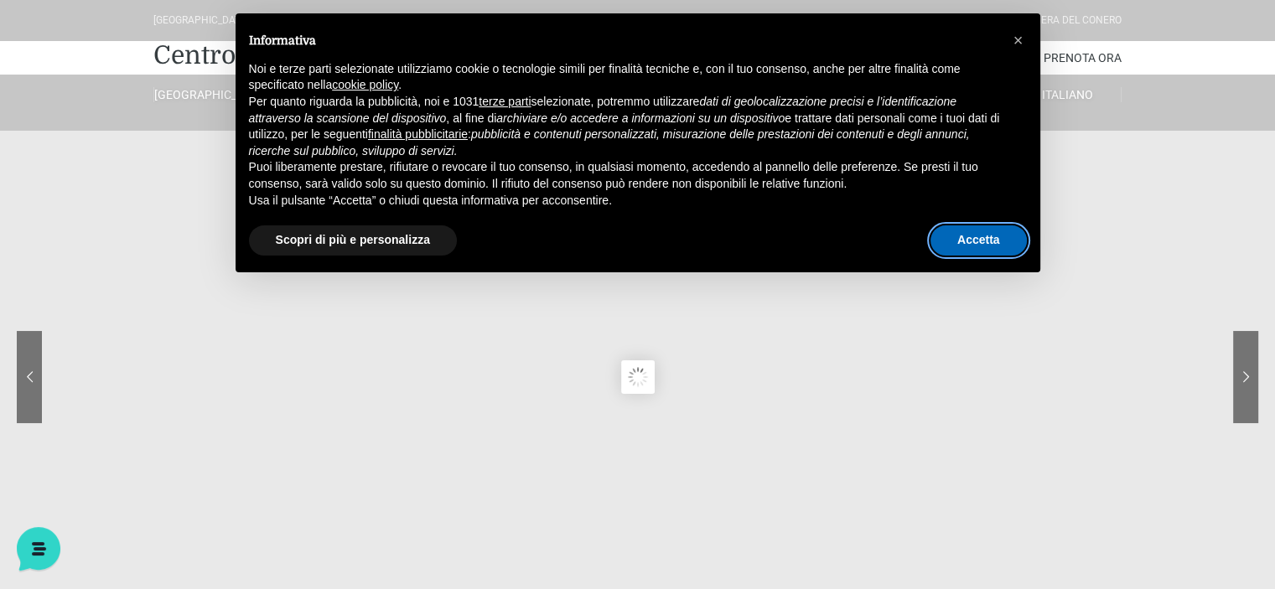
click at [959, 230] on button "Accetta" at bounding box center [978, 240] width 96 height 30
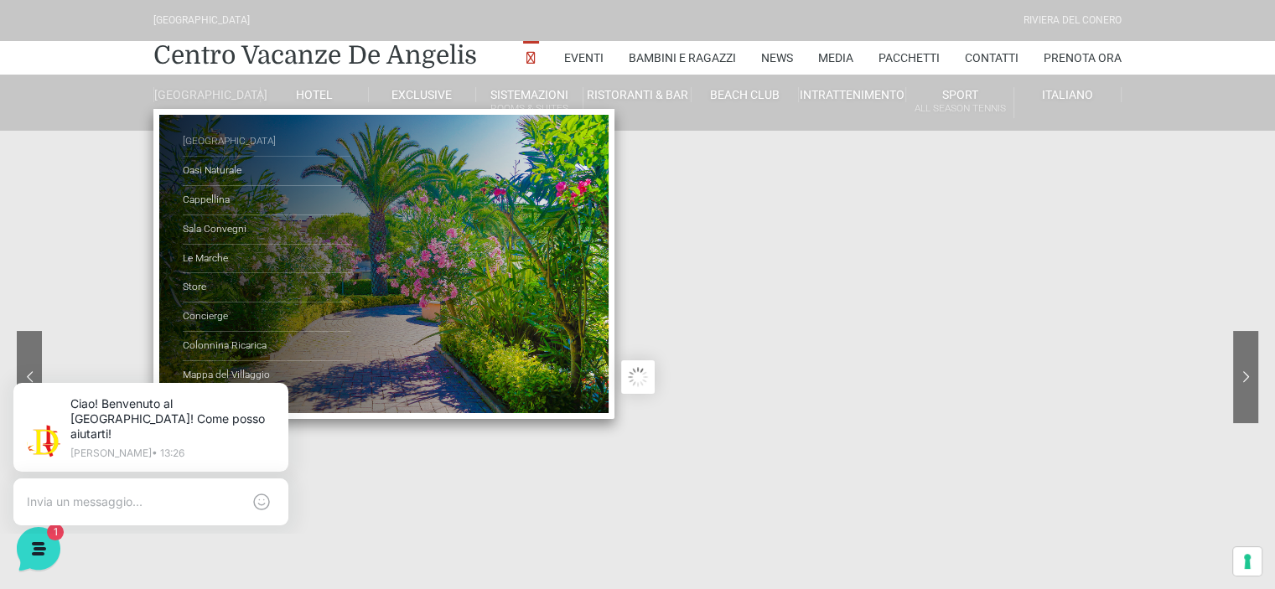
click at [220, 153] on link "[GEOGRAPHIC_DATA]" at bounding box center [267, 141] width 168 height 29
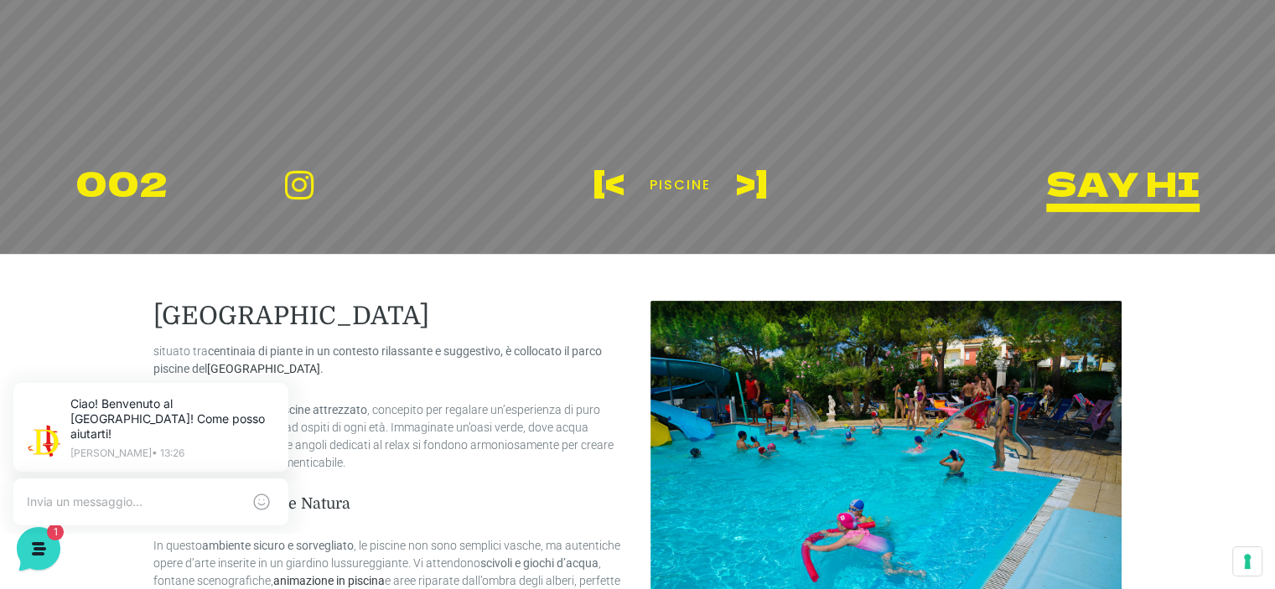
scroll to position [419, 0]
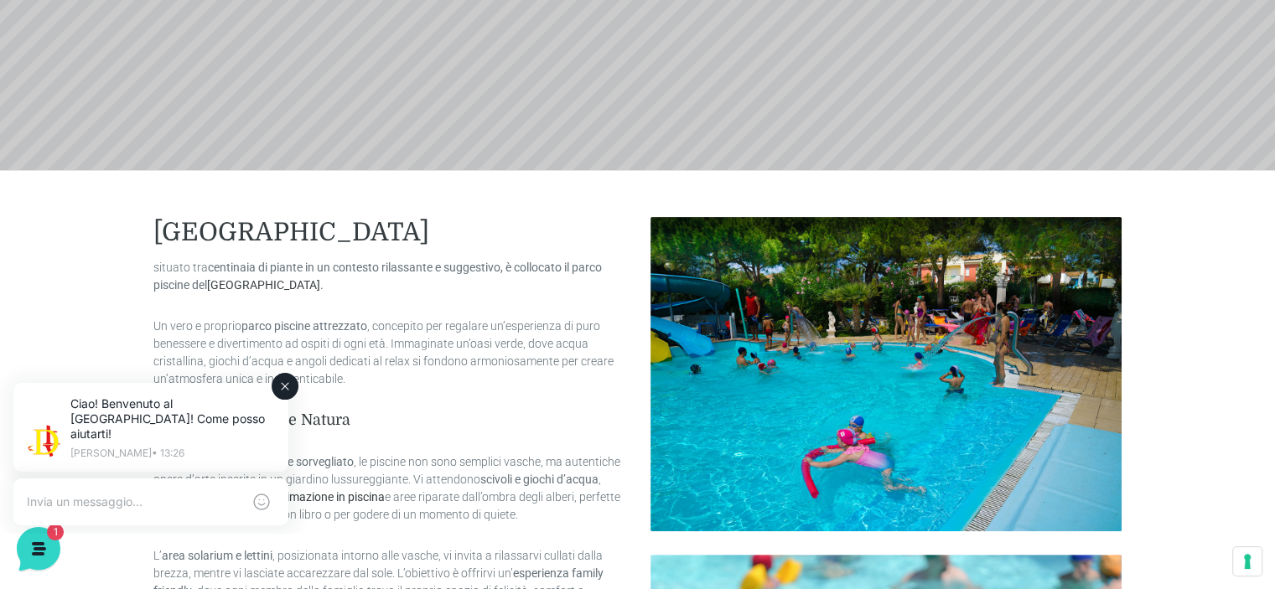
click at [292, 389] on button at bounding box center [285, 386] width 27 height 27
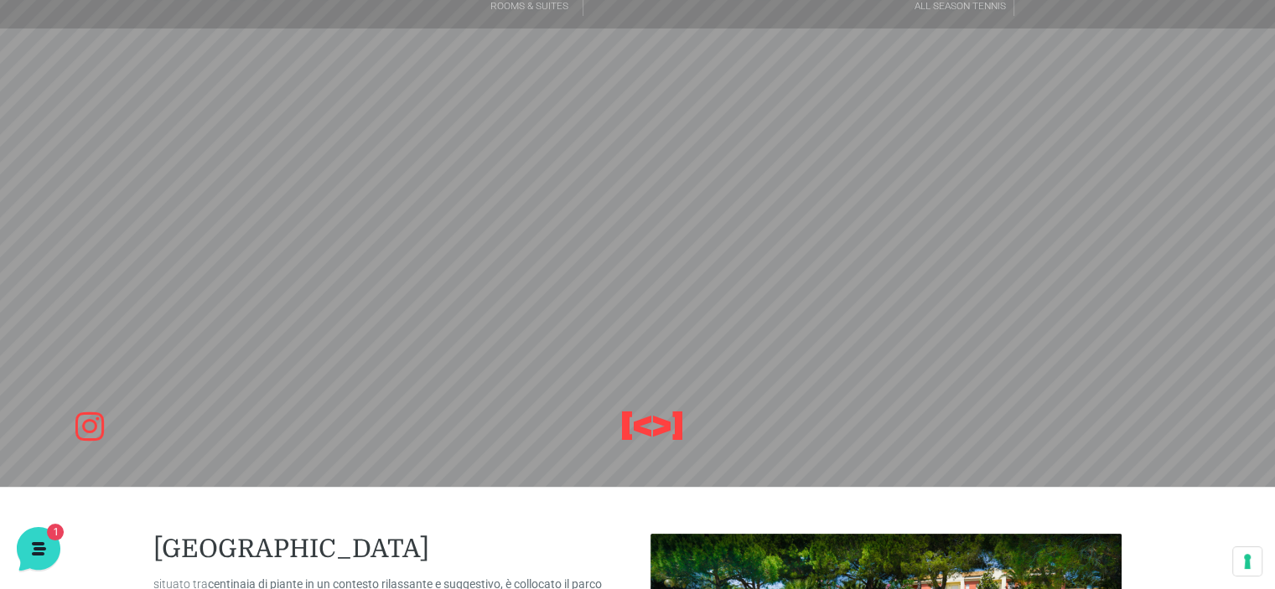
scroll to position [84, 0]
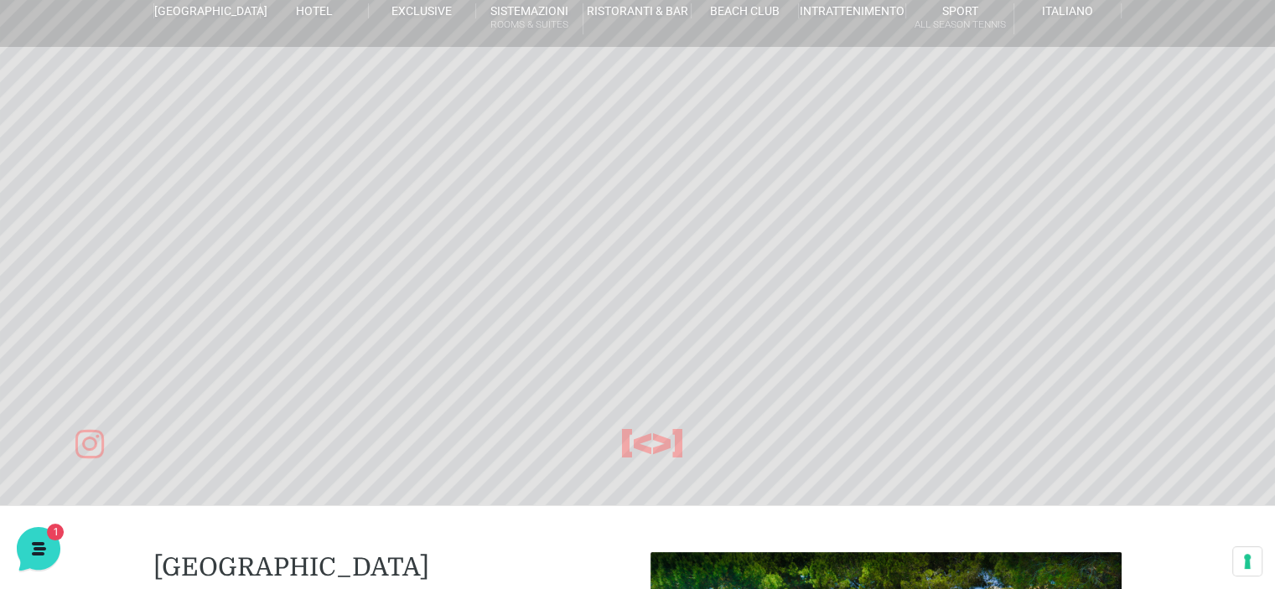
click at [663, 443] on header "Villaggio Hotel Resort Riviera Del Conero Centro Vacanze De Angelis Eventi Miss…" at bounding box center [637, 293] width 1275 height 754
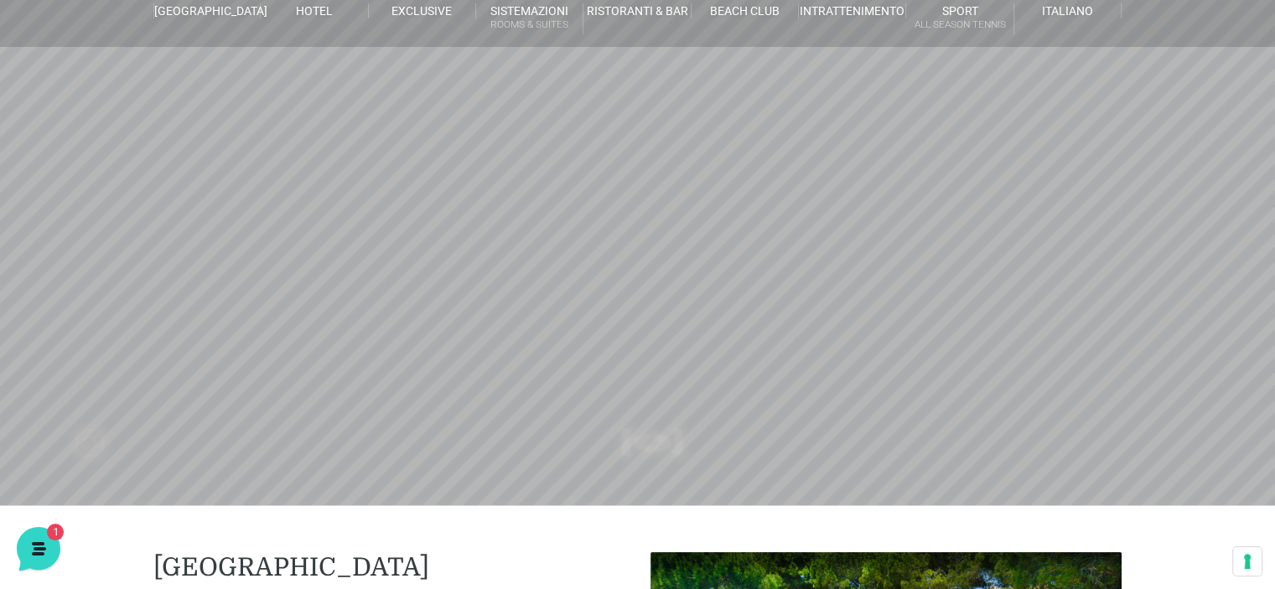
click at [657, 445] on header "Villaggio Hotel Resort Riviera Del Conero Centro Vacanze De Angelis Eventi Miss…" at bounding box center [637, 293] width 1275 height 754
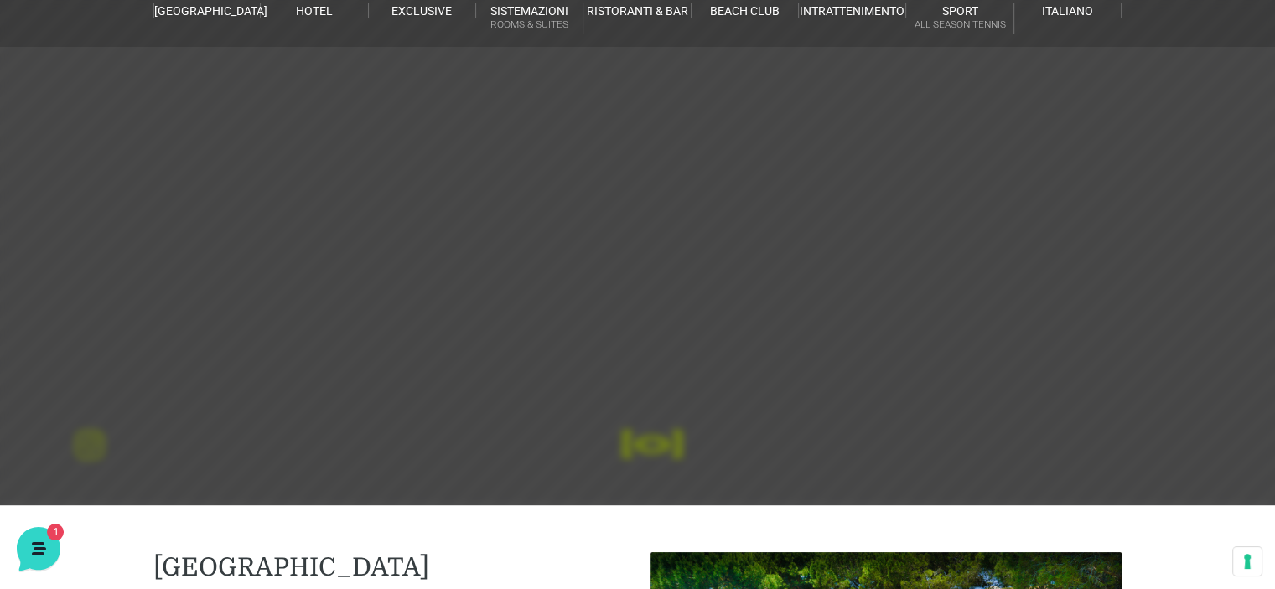
scroll to position [0, 0]
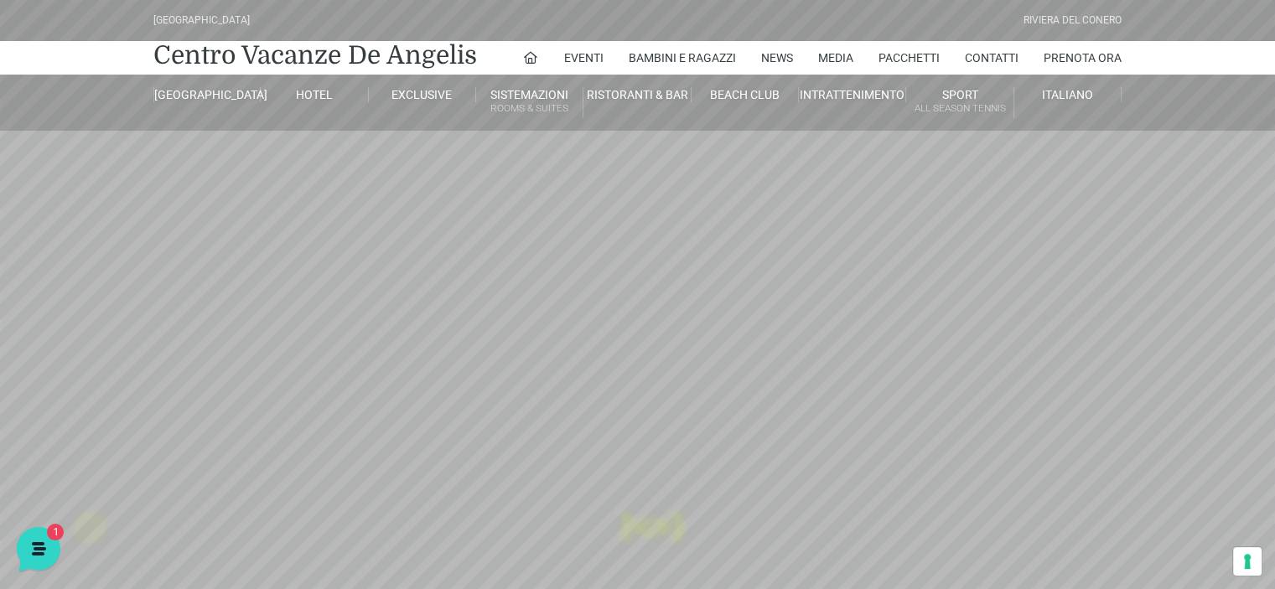
click at [624, 468] on header "Villaggio Hotel Resort Riviera Del Conero Centro Vacanze De Angelis Eventi Miss…" at bounding box center [637, 377] width 1275 height 754
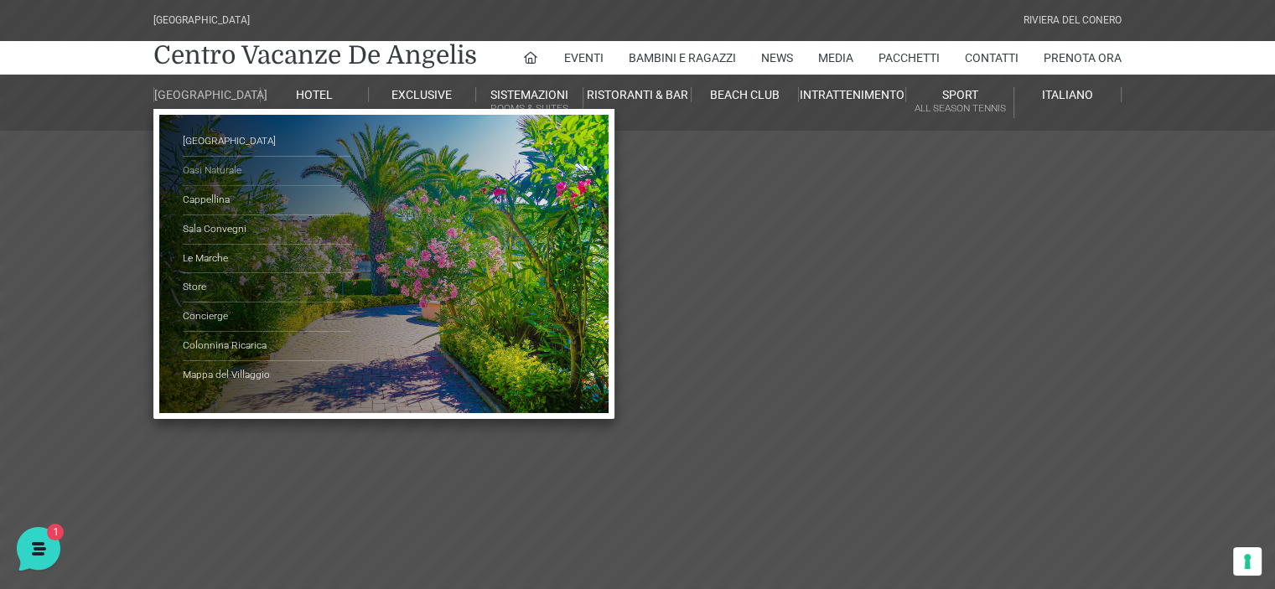
click at [215, 177] on link "Oasi Naturale" at bounding box center [267, 171] width 168 height 29
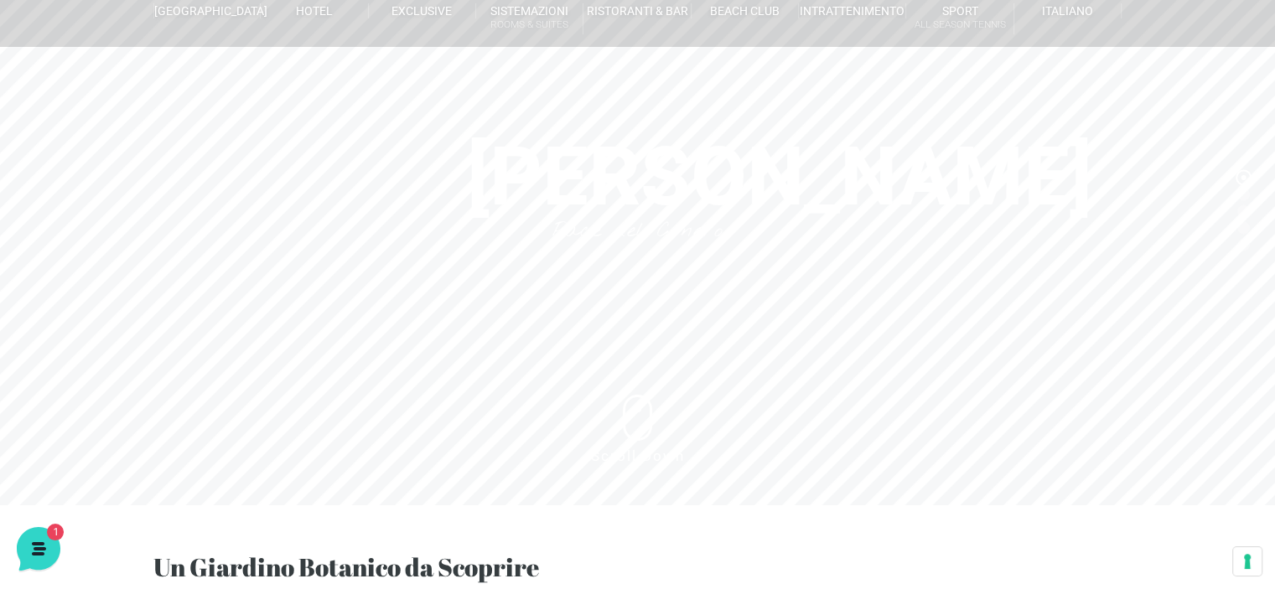
scroll to position [168, 0]
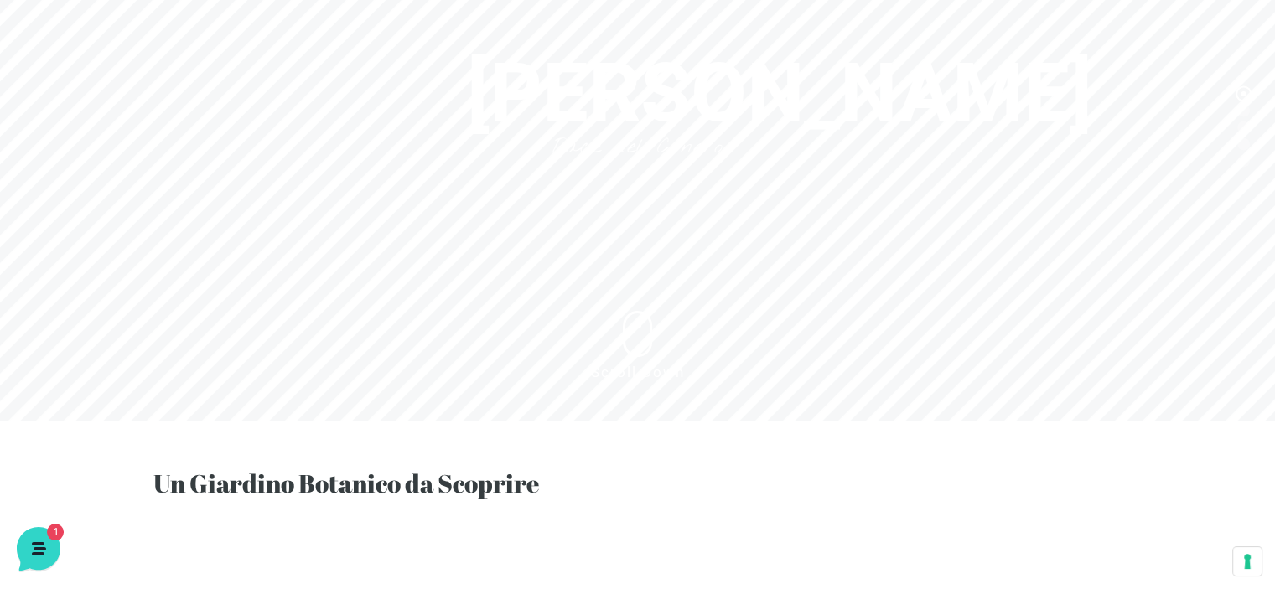
click at [634, 348] on header "Villaggio Hotel Resort Riviera Del Conero Centro Vacanze De Angelis Eventi Miss…" at bounding box center [637, 167] width 1275 height 671
click at [635, 340] on header "Villaggio Hotel Resort Riviera Del Conero Centro Vacanze De Angelis Eventi Miss…" at bounding box center [637, 167] width 1275 height 671
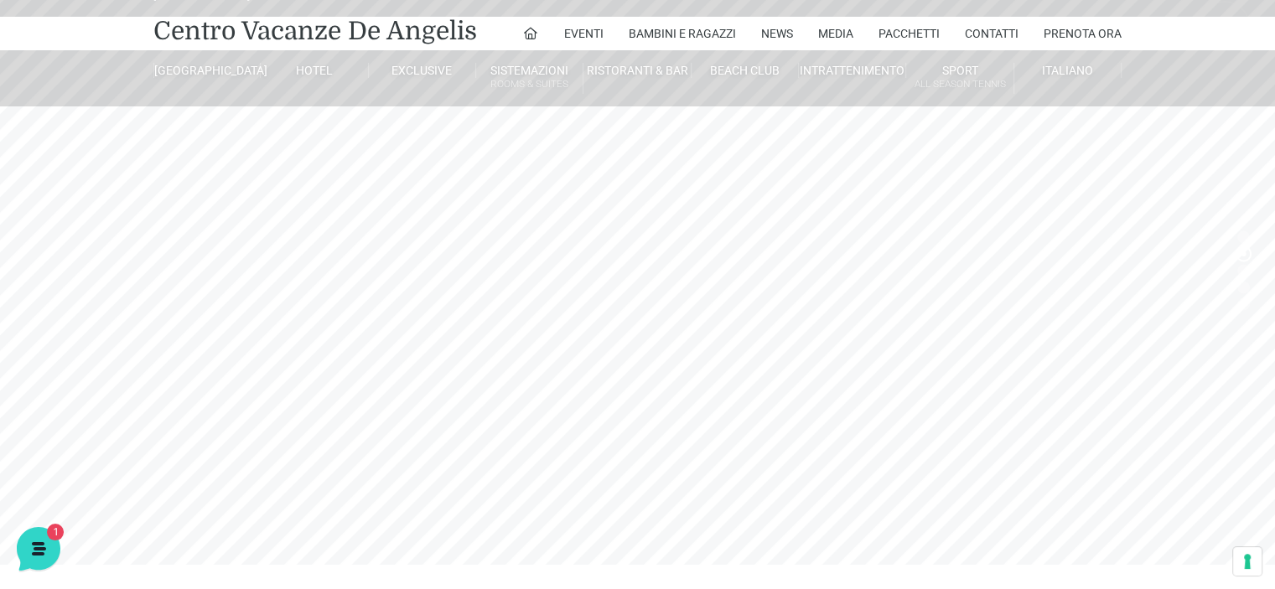
scroll to position [0, 0]
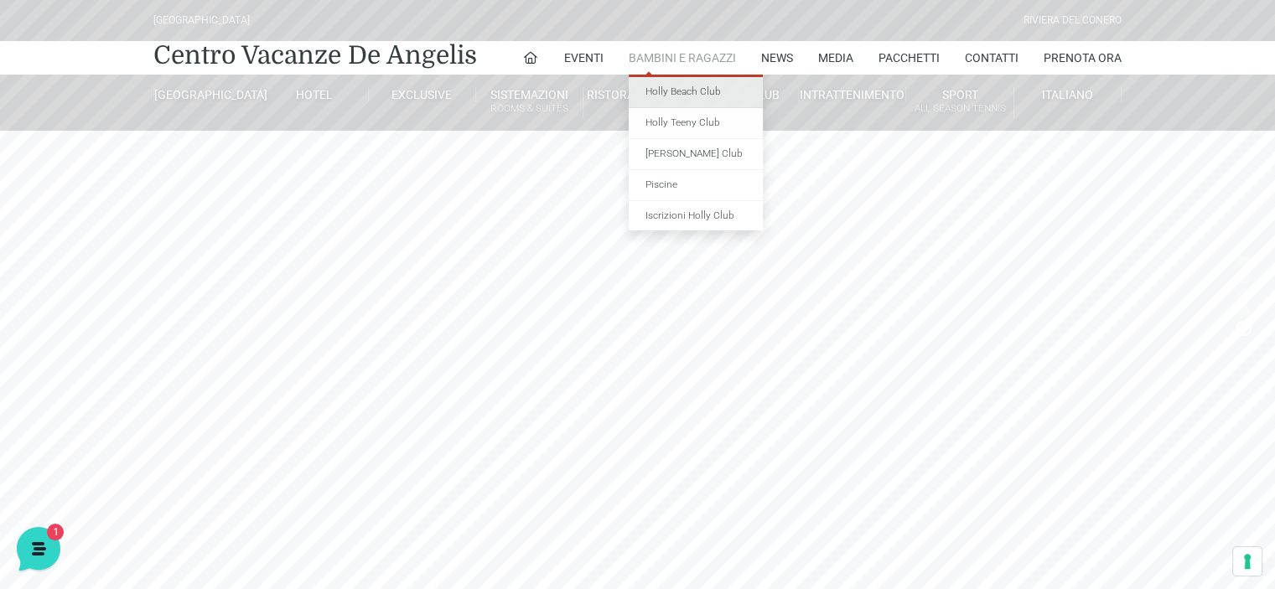
click at [683, 96] on link "Holly Beach Club" at bounding box center [696, 92] width 134 height 31
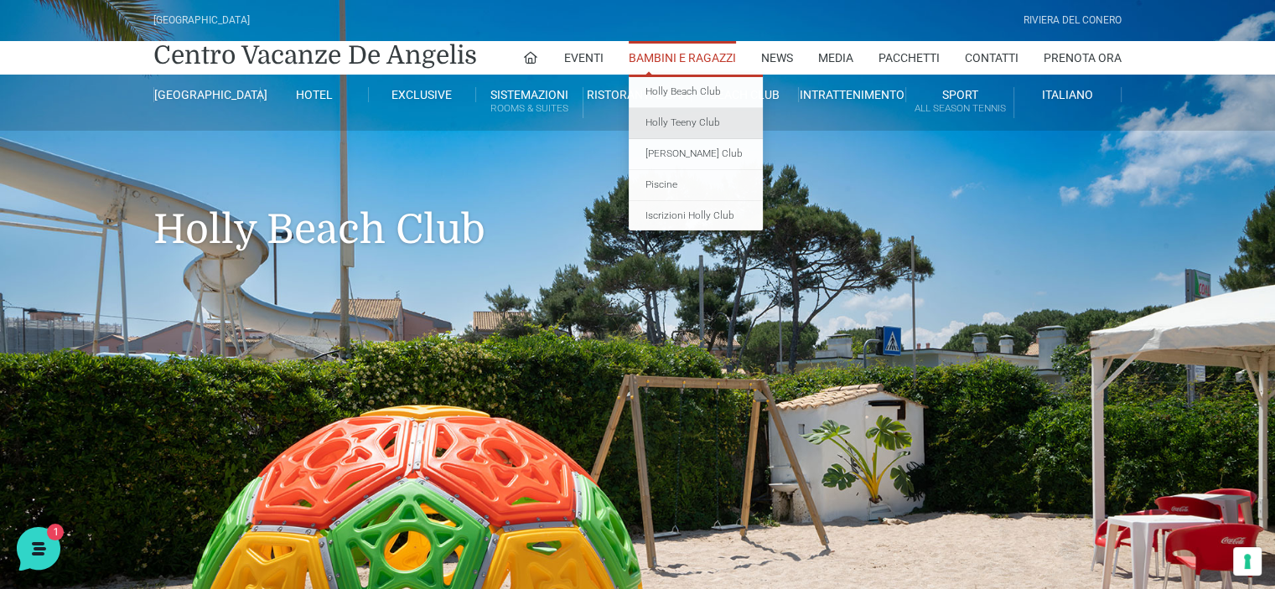
click at [673, 118] on link "Holly Teeny Club" at bounding box center [696, 123] width 134 height 31
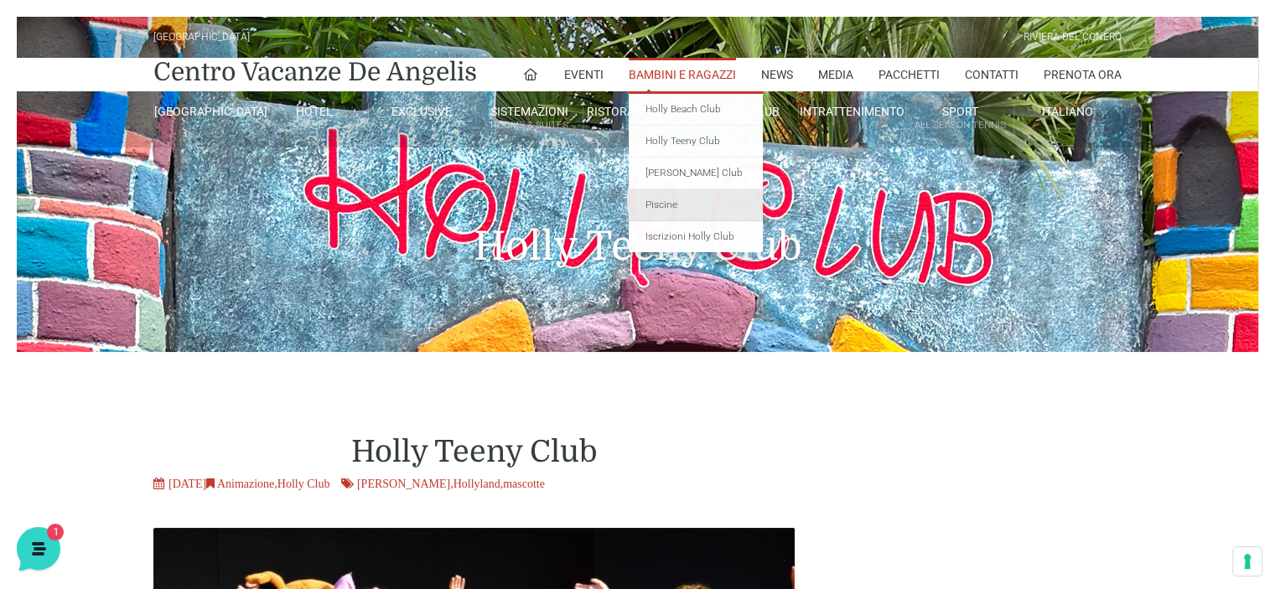
click at [659, 205] on link "Piscine" at bounding box center [696, 205] width 134 height 32
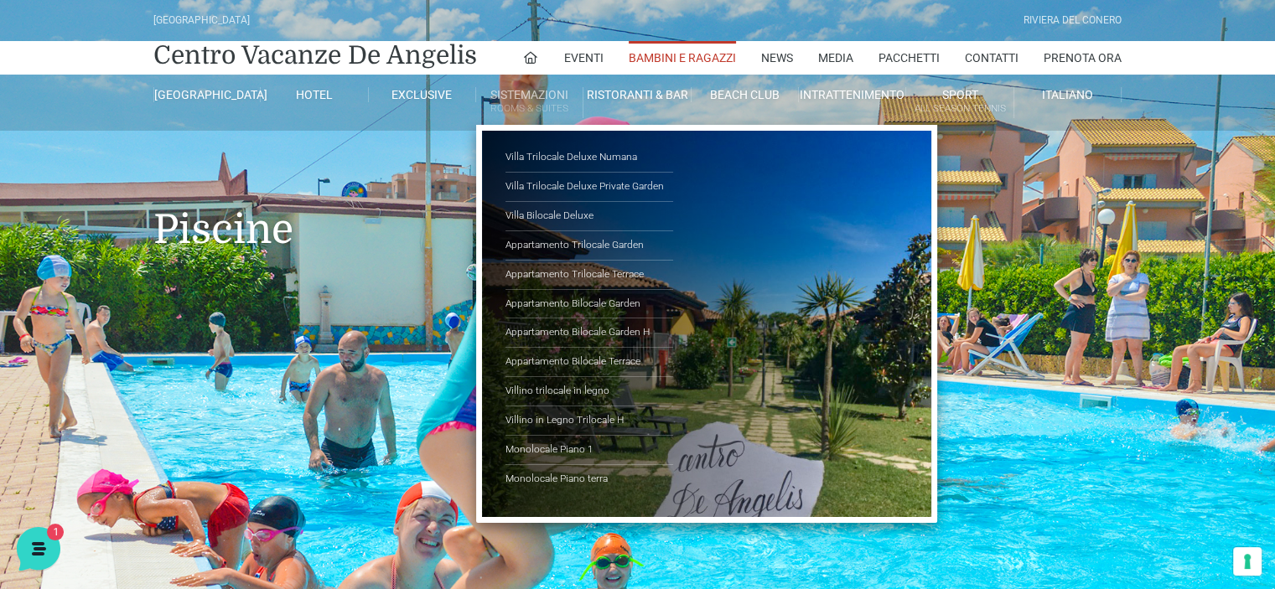
click at [526, 105] on small "Rooms & Suites" at bounding box center [529, 109] width 106 height 16
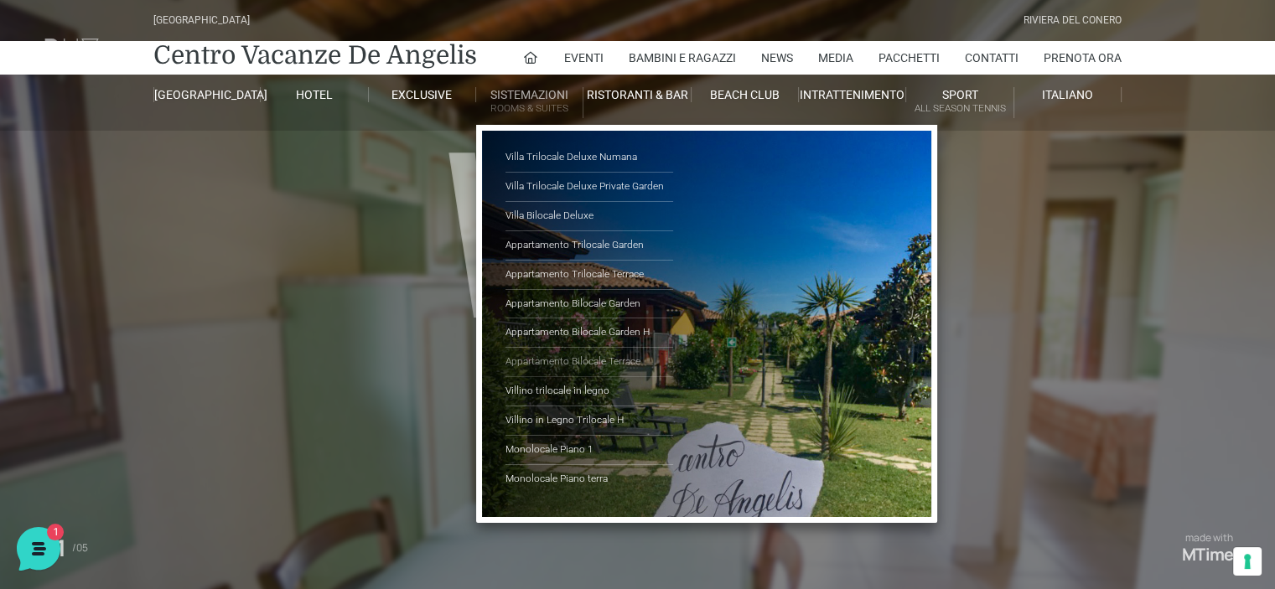
click at [599, 358] on link "Appartamento Bilocale Terrace" at bounding box center [589, 362] width 168 height 29
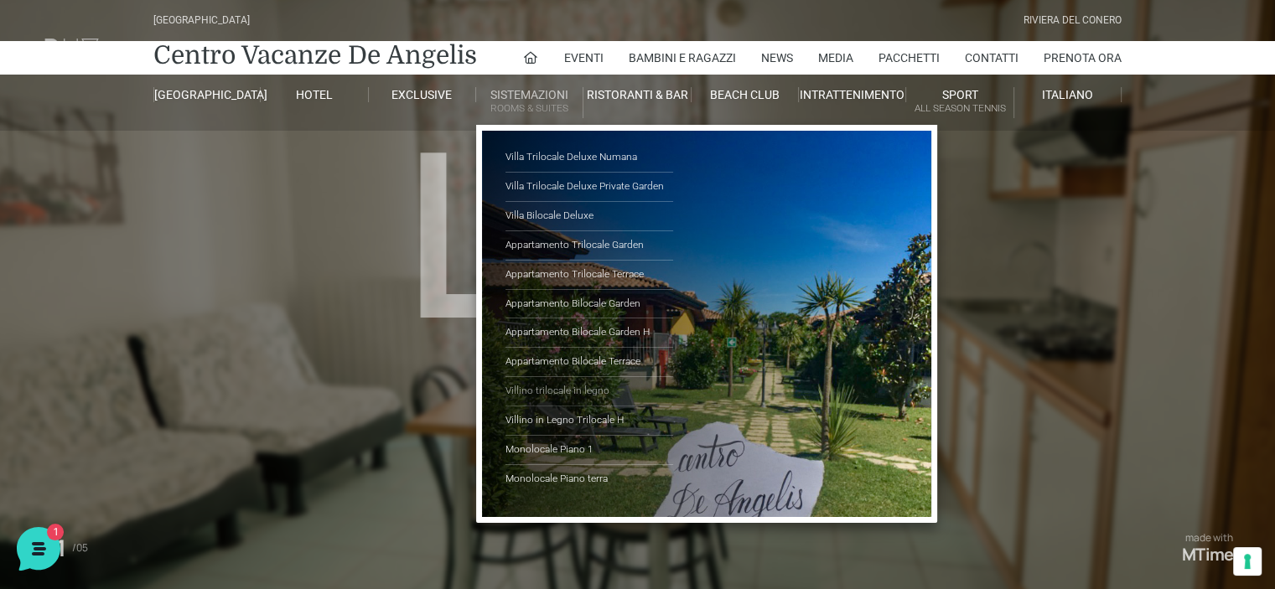
click at [573, 386] on link "Villino trilocale in legno" at bounding box center [589, 391] width 168 height 29
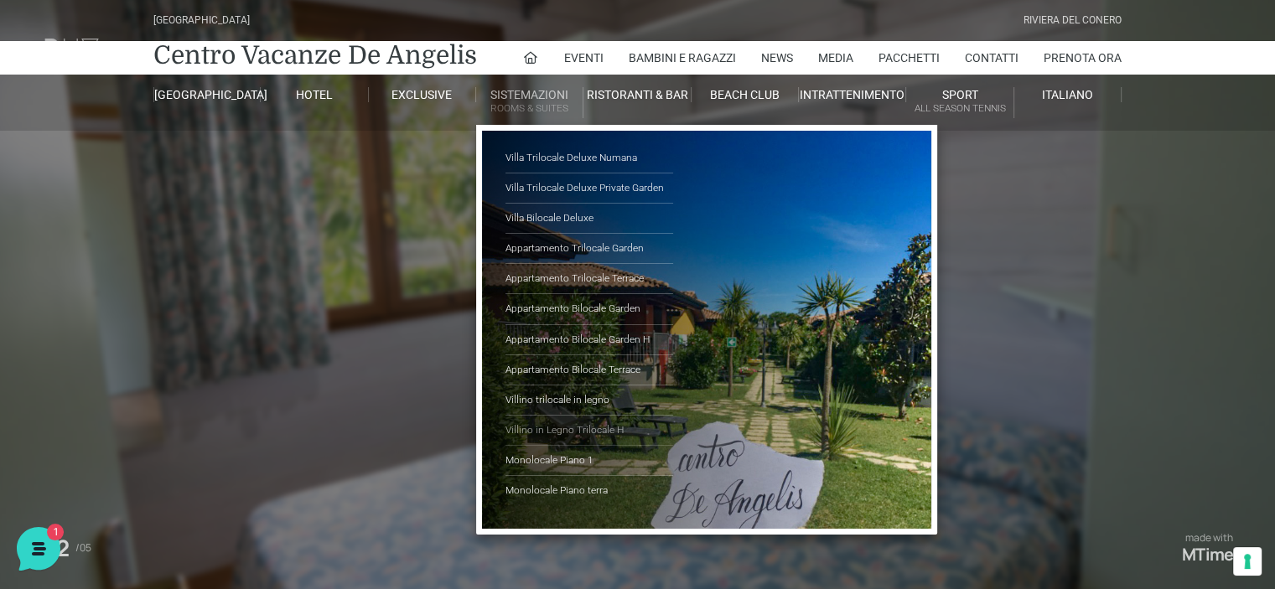
click at [582, 427] on link "Villino in Legno Trilocale H" at bounding box center [589, 431] width 168 height 30
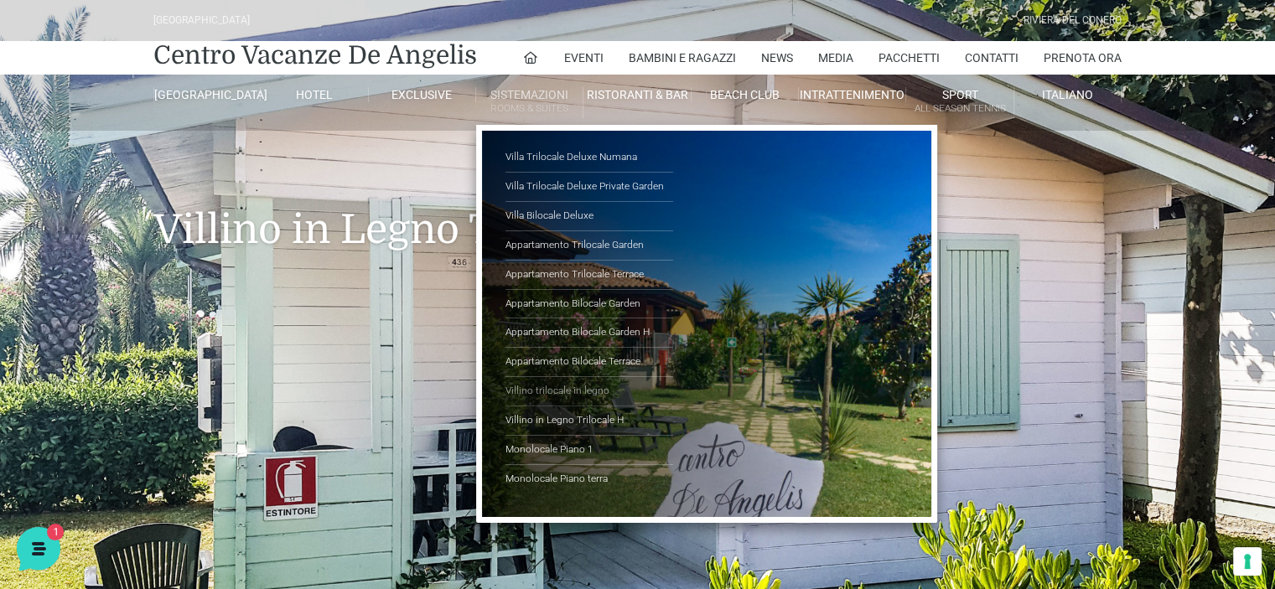
click at [567, 388] on link "Villino trilocale in legno" at bounding box center [589, 391] width 168 height 29
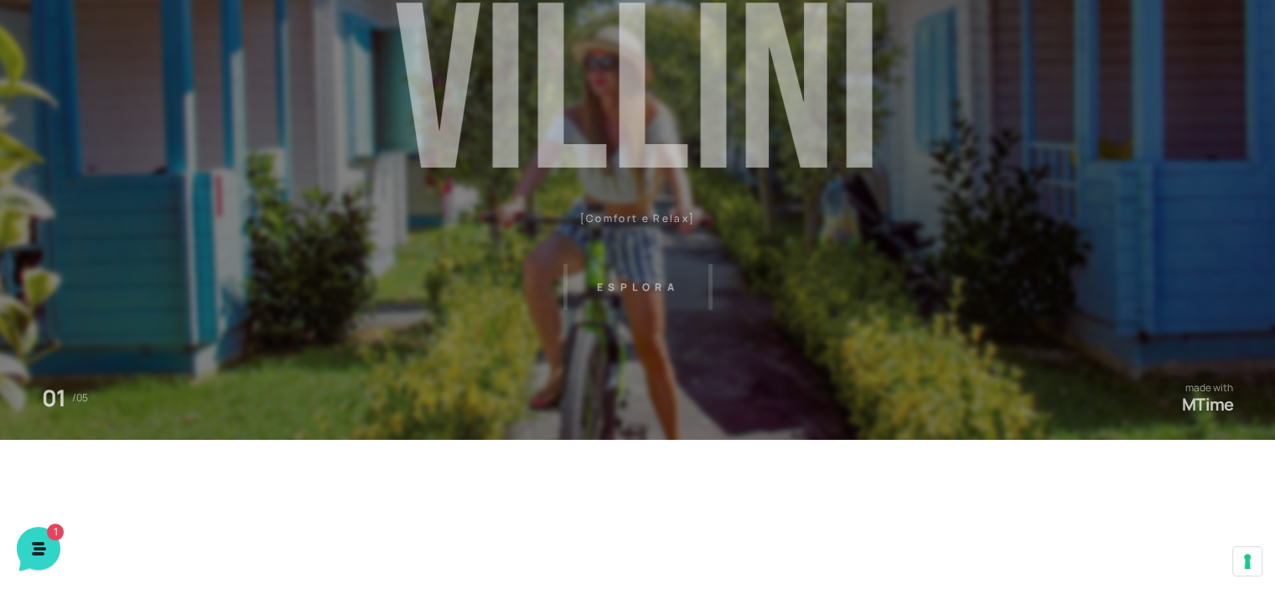
scroll to position [168, 0]
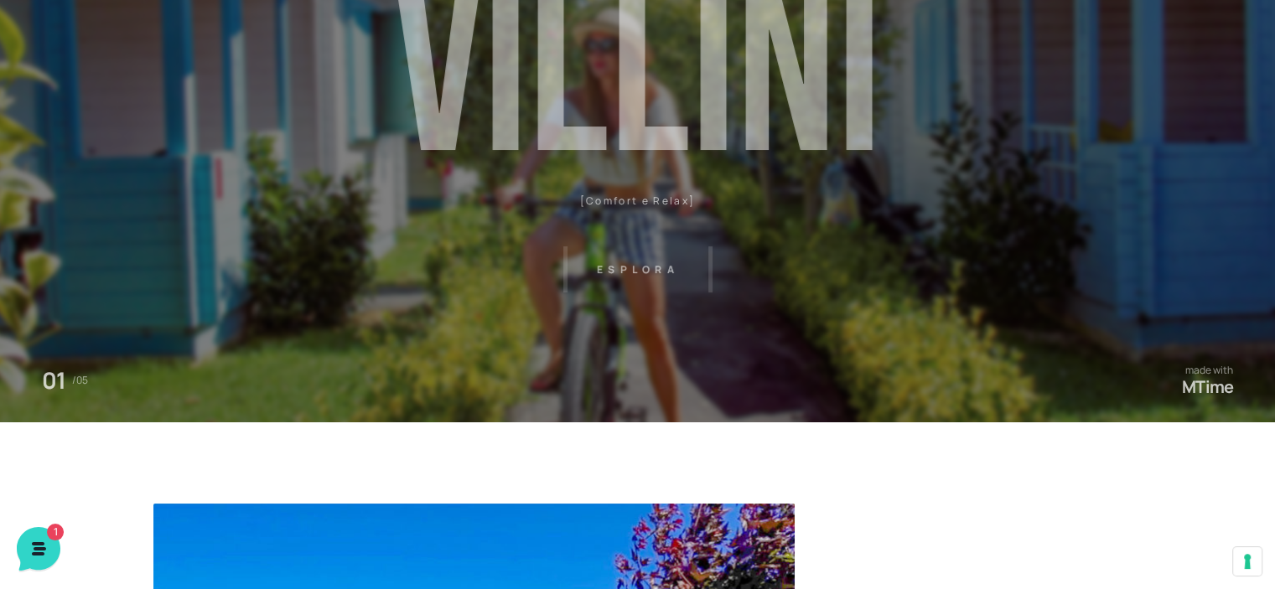
click at [640, 270] on header "Villaggio Hotel Resort Riviera Del Conero Centro Vacanze De Angelis Eventi Miss…" at bounding box center [637, 209] width 1275 height 754
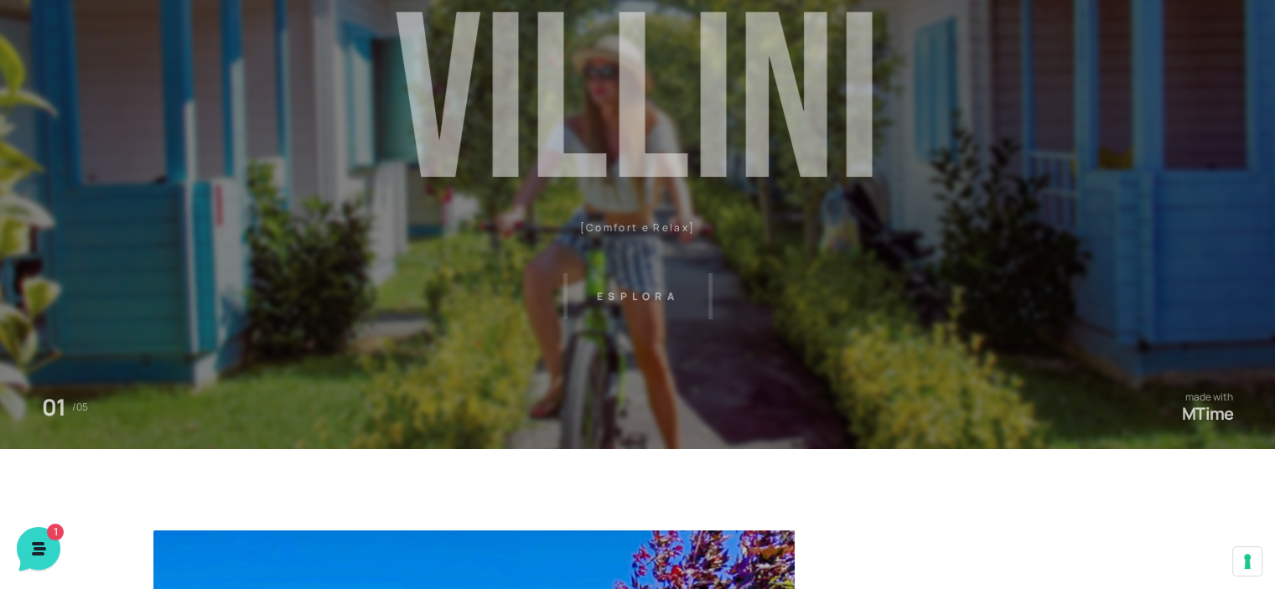
scroll to position [0, 0]
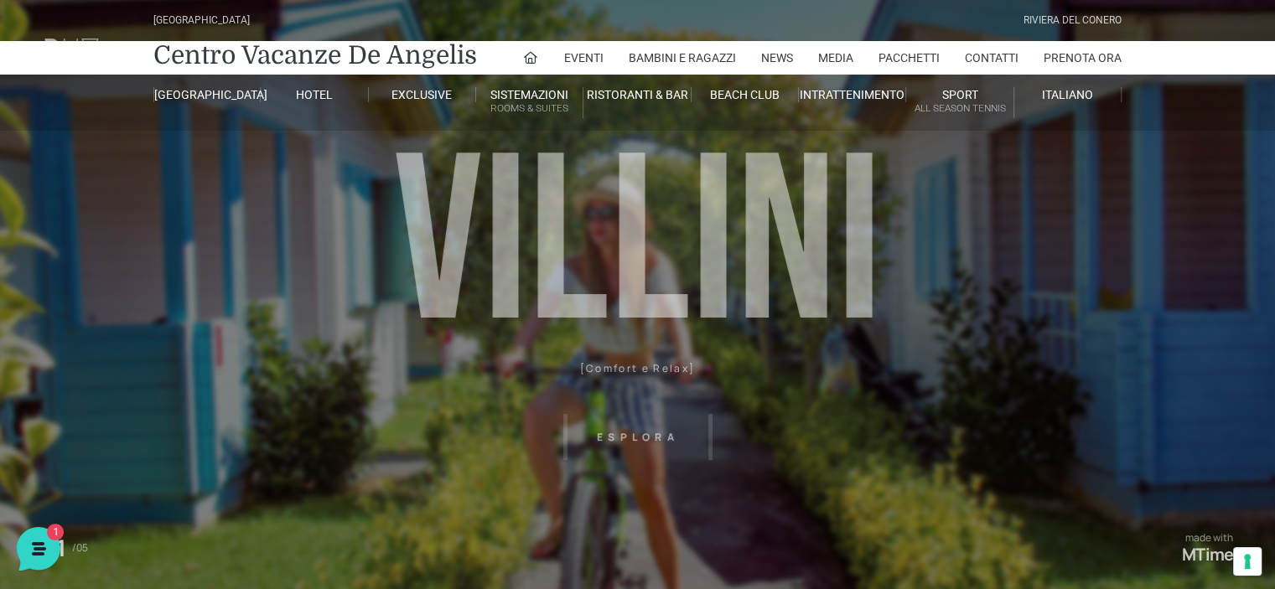
click at [862, 401] on header "Villaggio Hotel Resort Riviera Del Conero Centro Vacanze De Angelis Eventi Miss…" at bounding box center [637, 377] width 1275 height 754
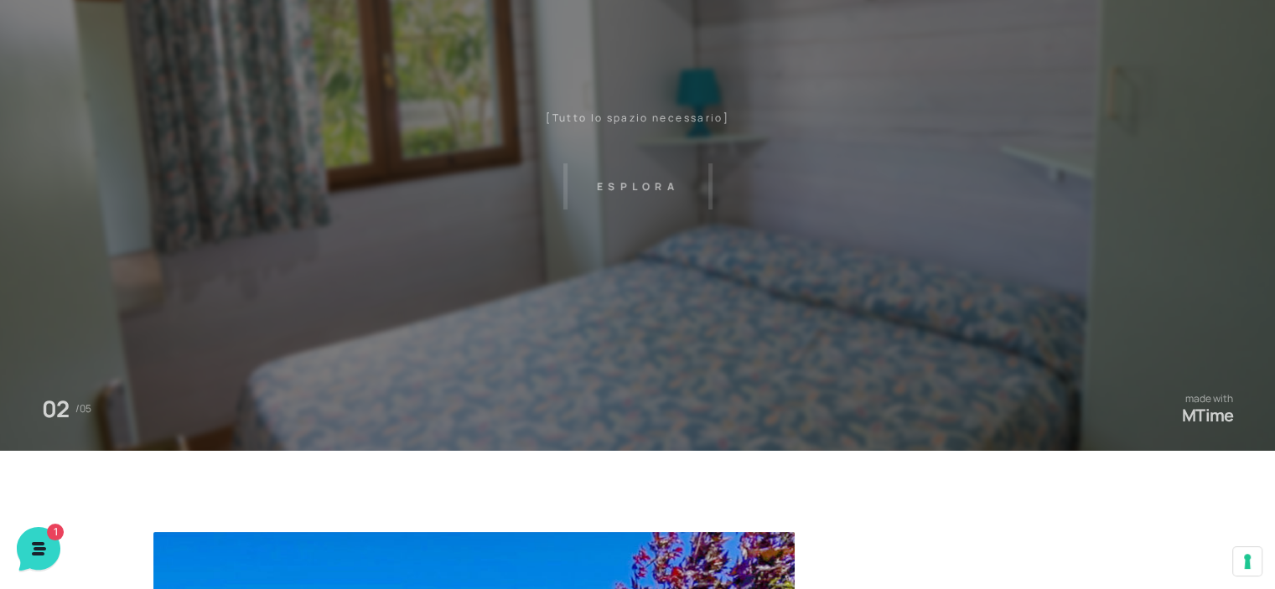
scroll to position [168, 0]
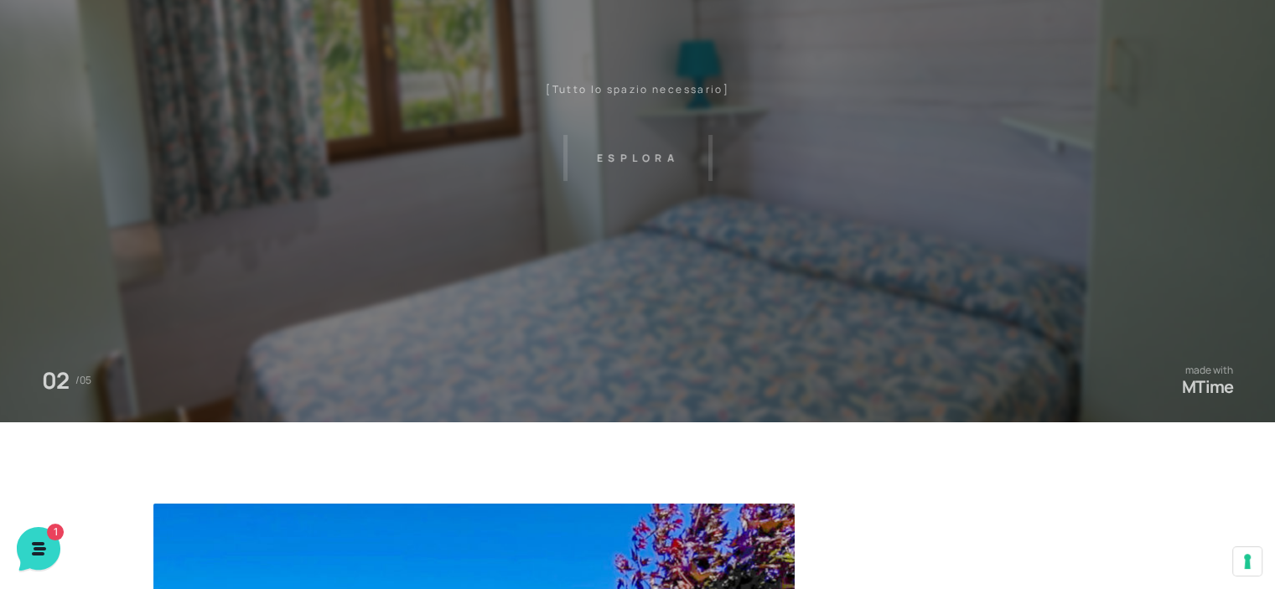
click at [697, 331] on header "Villaggio Hotel Resort Riviera Del Conero Centro Vacanze De Angelis Eventi Miss…" at bounding box center [637, 209] width 1275 height 754
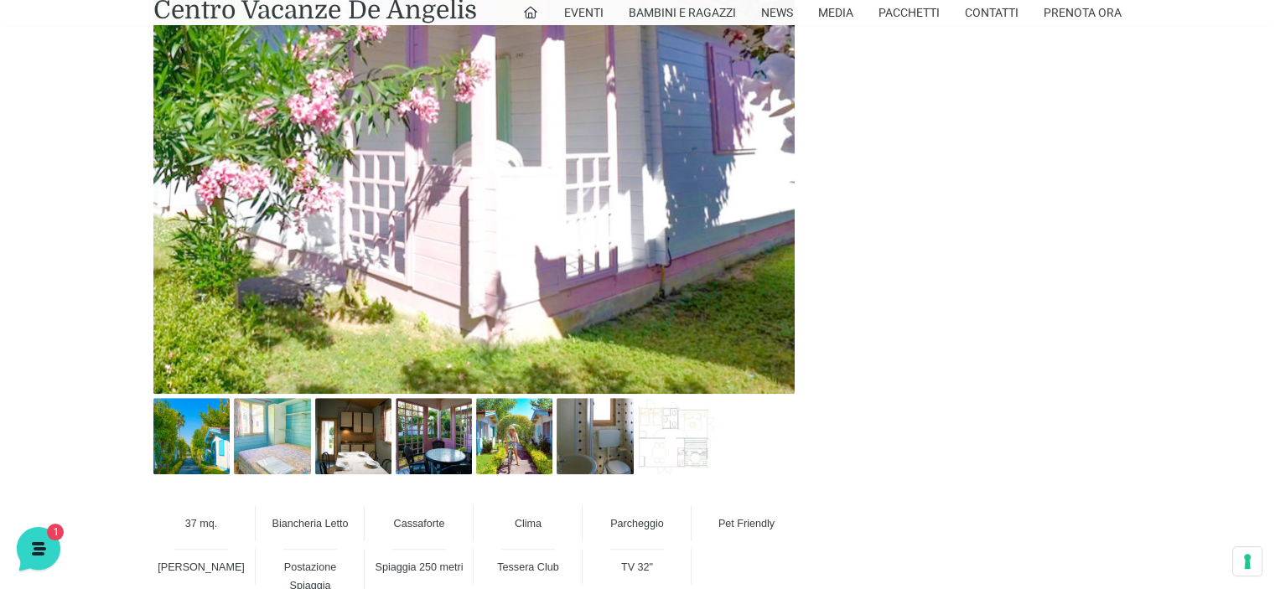
scroll to position [922, 0]
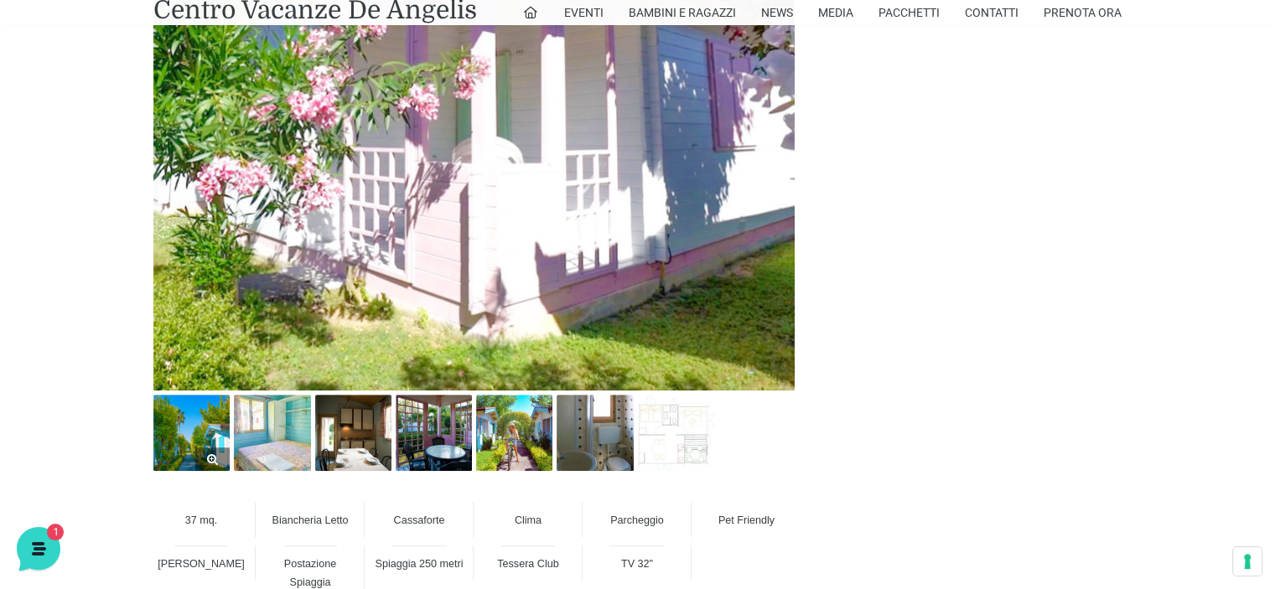
click at [210, 438] on img at bounding box center [191, 433] width 76 height 76
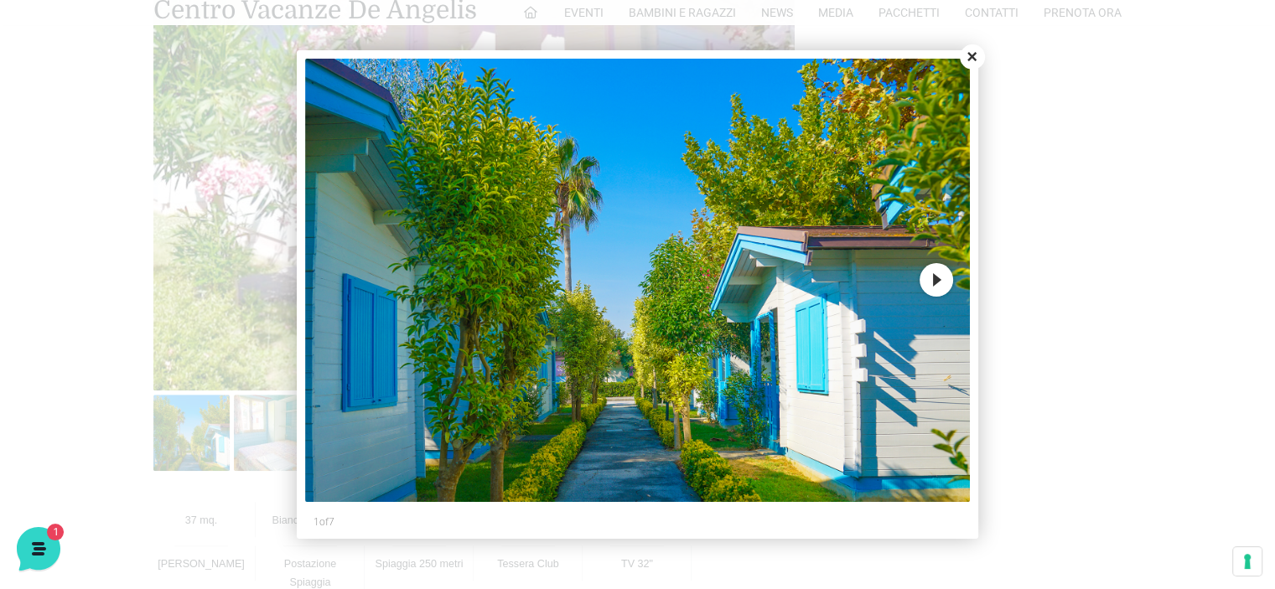
click at [940, 283] on button "Next" at bounding box center [936, 280] width 34 height 34
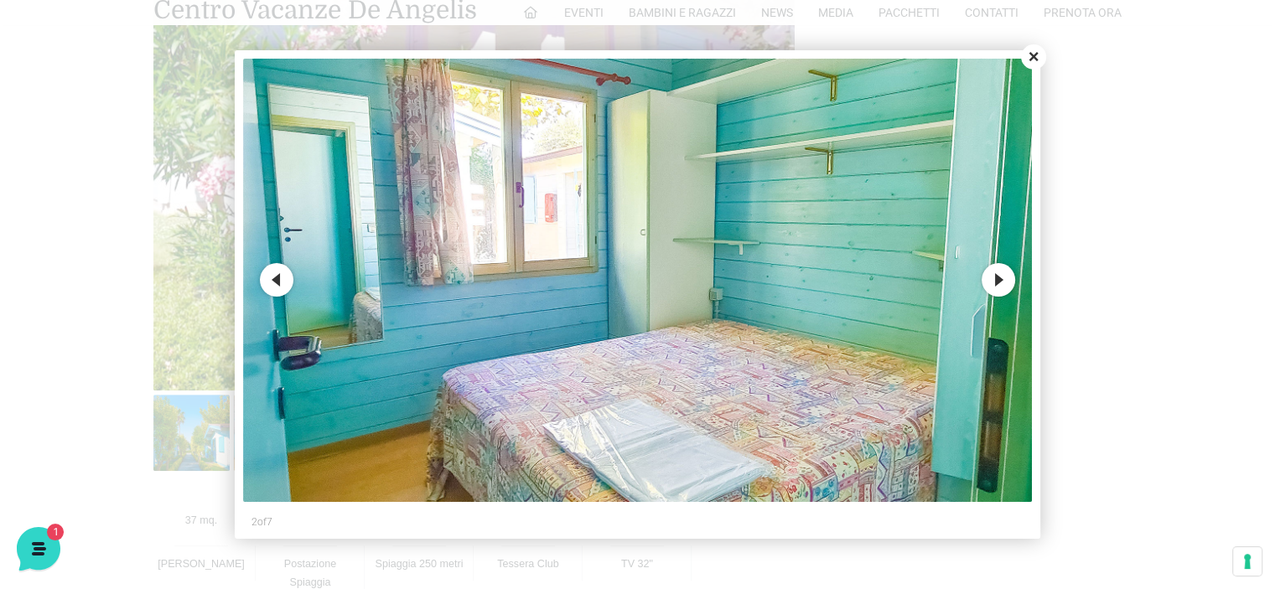
click at [997, 282] on button "Next" at bounding box center [998, 280] width 34 height 34
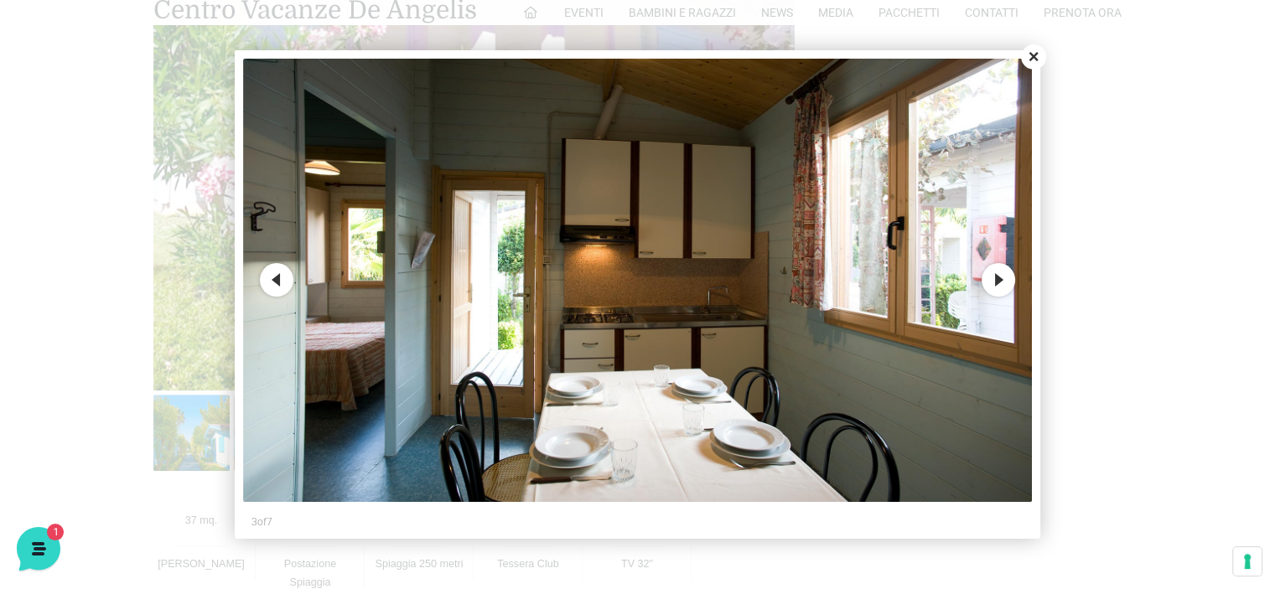
click at [997, 282] on button "Next" at bounding box center [998, 280] width 34 height 34
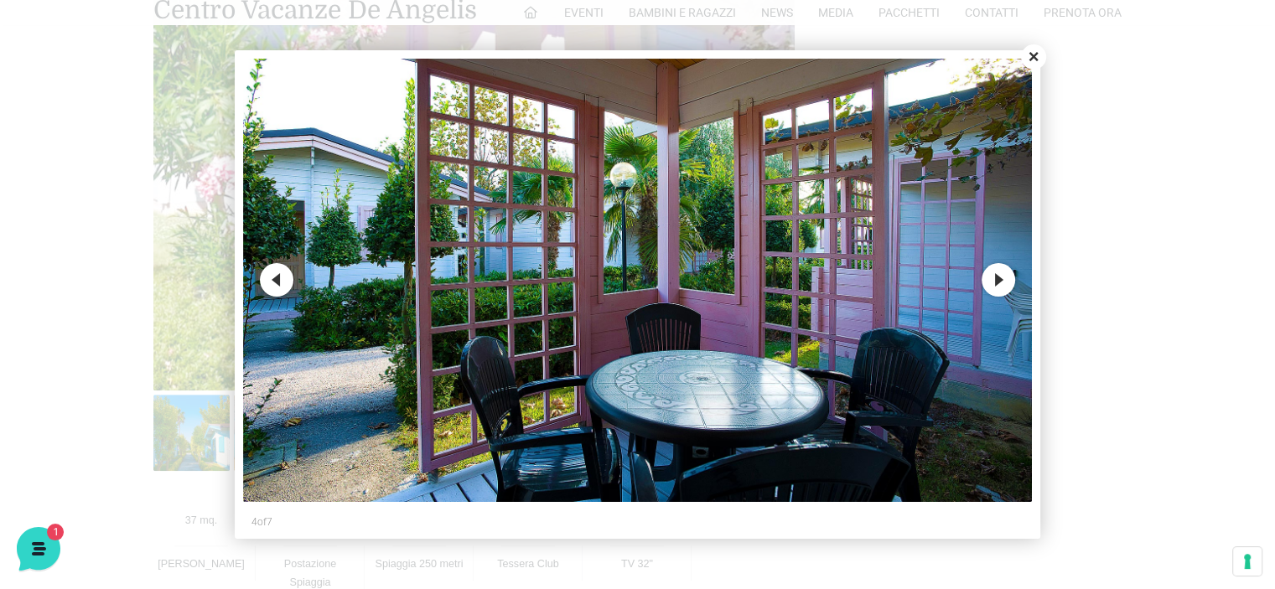
click at [997, 282] on button "Next" at bounding box center [998, 280] width 34 height 34
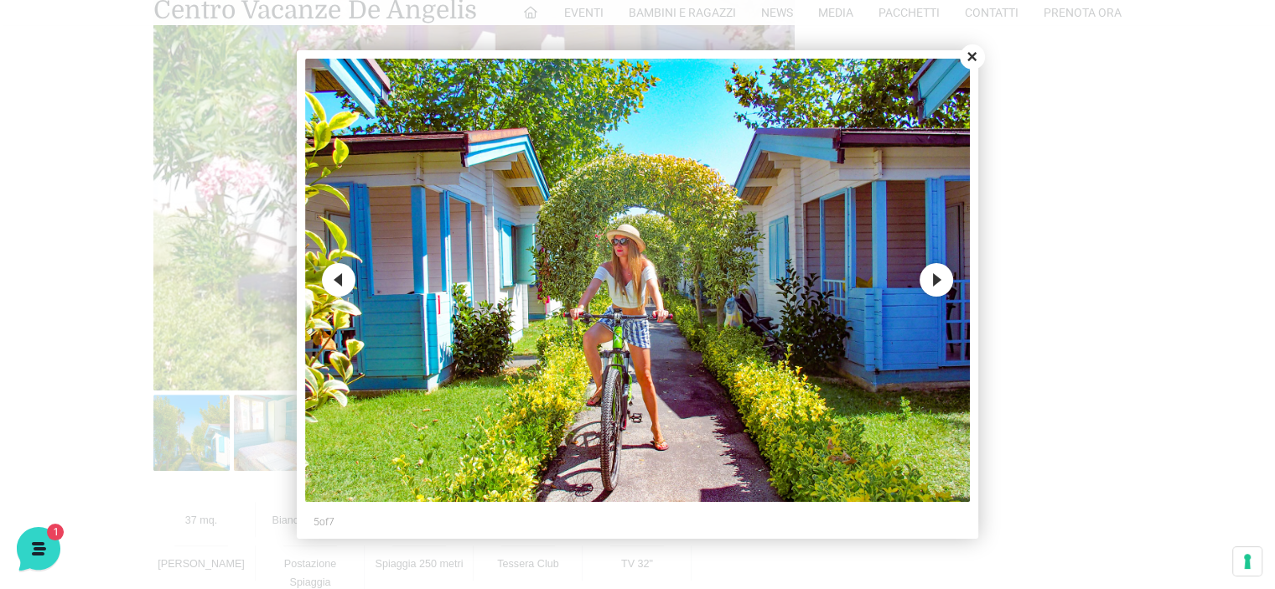
click at [939, 275] on button "Next" at bounding box center [936, 280] width 34 height 34
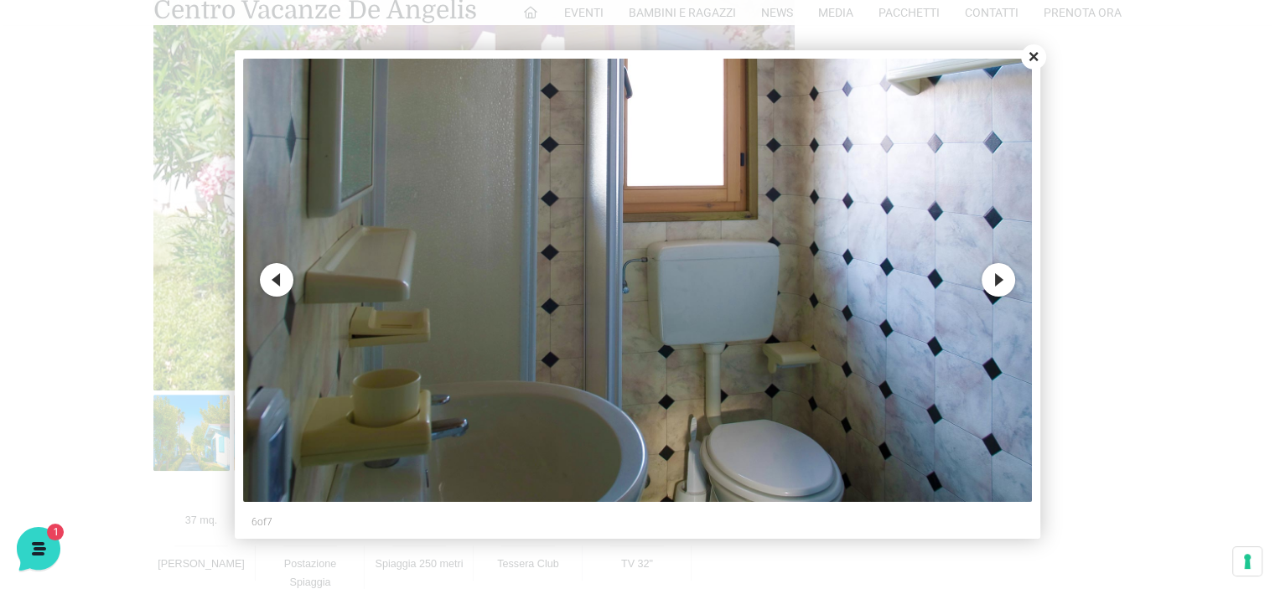
click at [997, 285] on button "Next" at bounding box center [998, 280] width 34 height 34
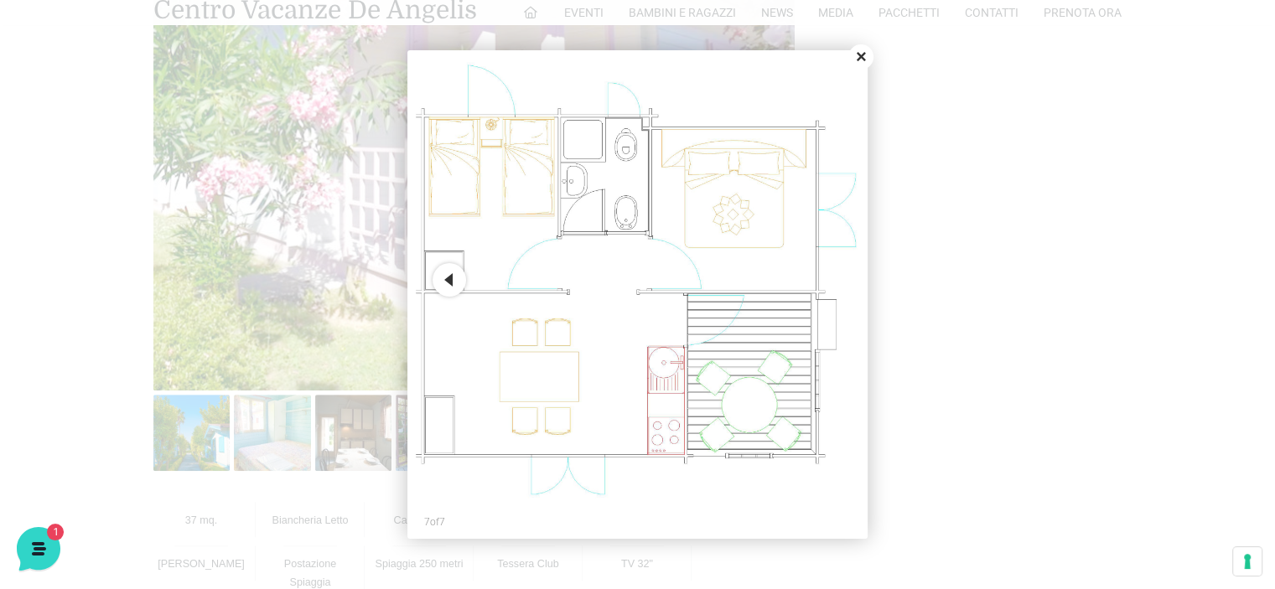
click at [863, 54] on button "Close" at bounding box center [860, 56] width 25 height 25
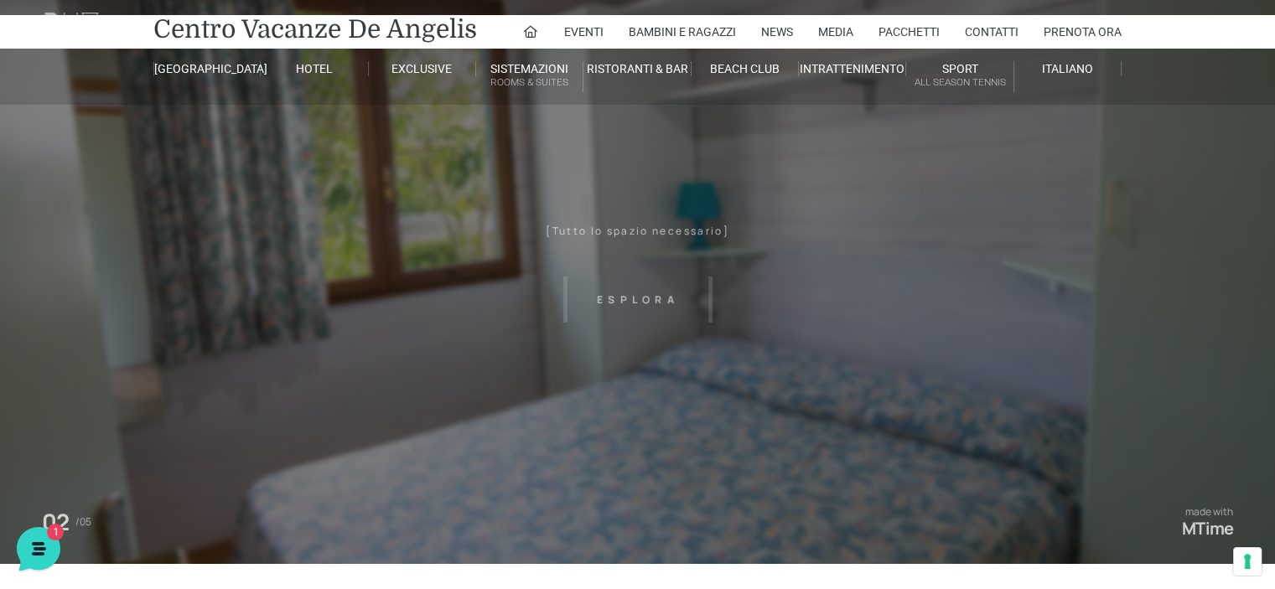
scroll to position [0, 0]
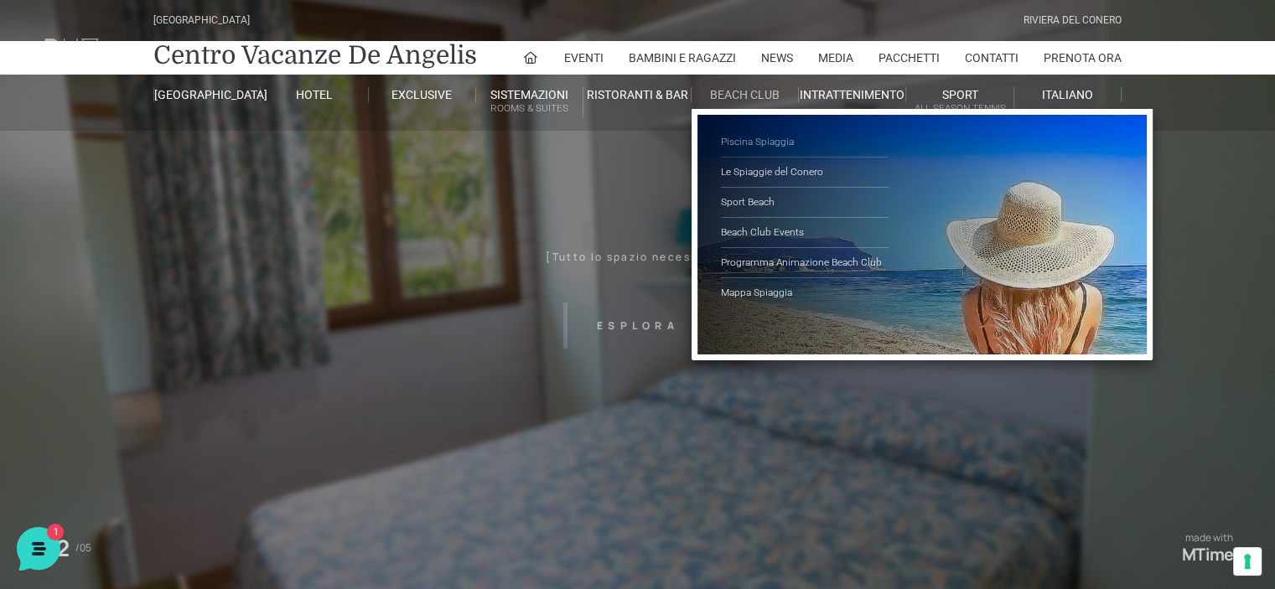
click at [748, 139] on link "Piscina Spiaggia" at bounding box center [805, 142] width 168 height 30
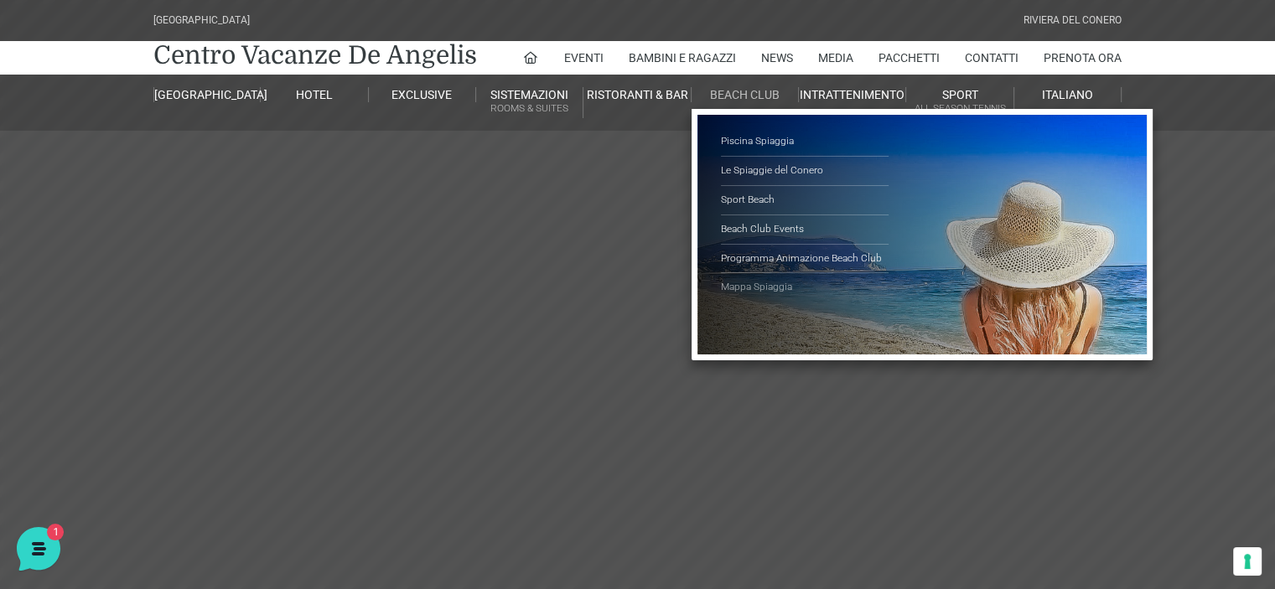
click at [767, 287] on link "Mappa Spiaggia" at bounding box center [805, 287] width 168 height 28
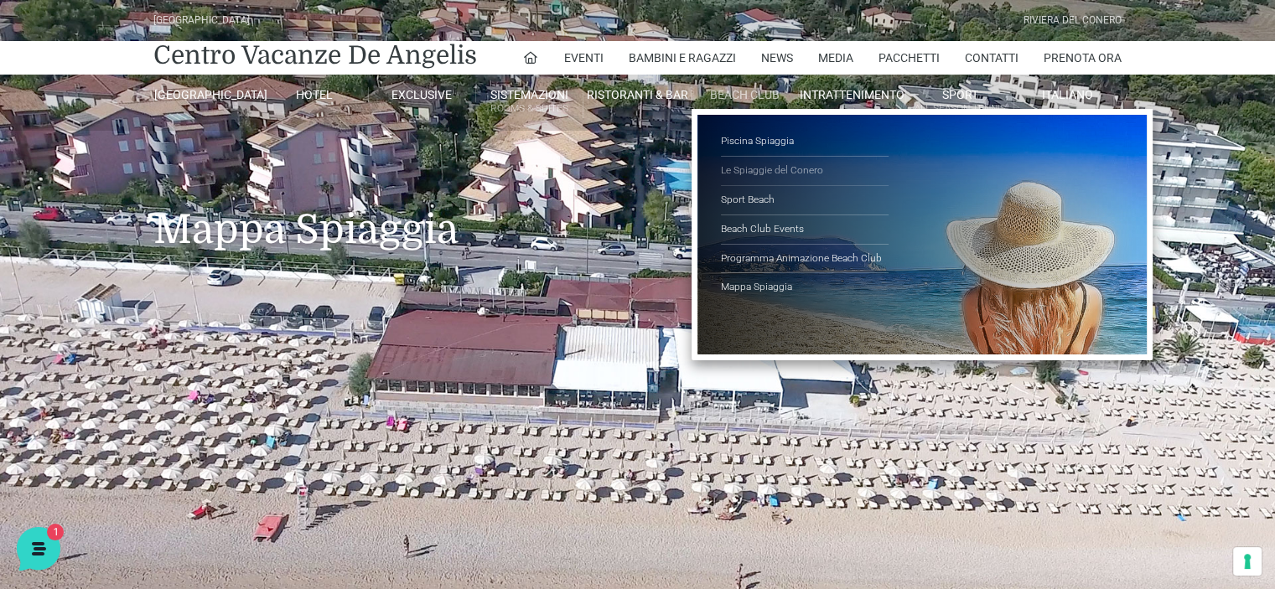
click at [766, 170] on link "Le Spiaggie del Conero" at bounding box center [805, 171] width 168 height 29
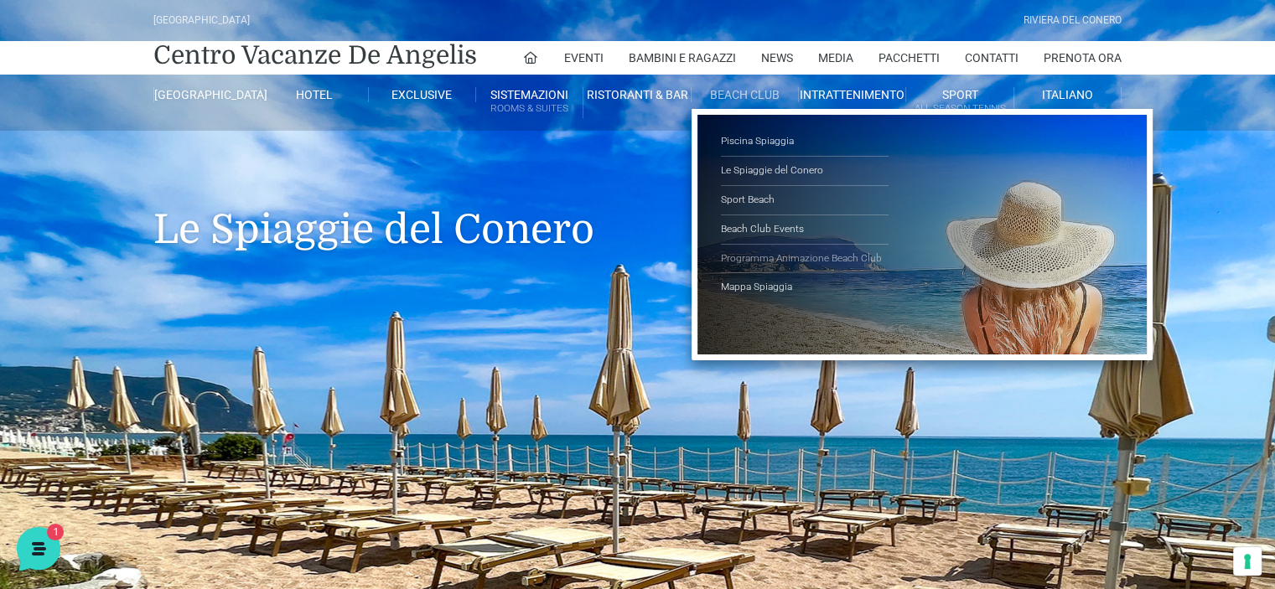
click at [779, 258] on link "Programma Animazione Beach Club" at bounding box center [805, 259] width 168 height 29
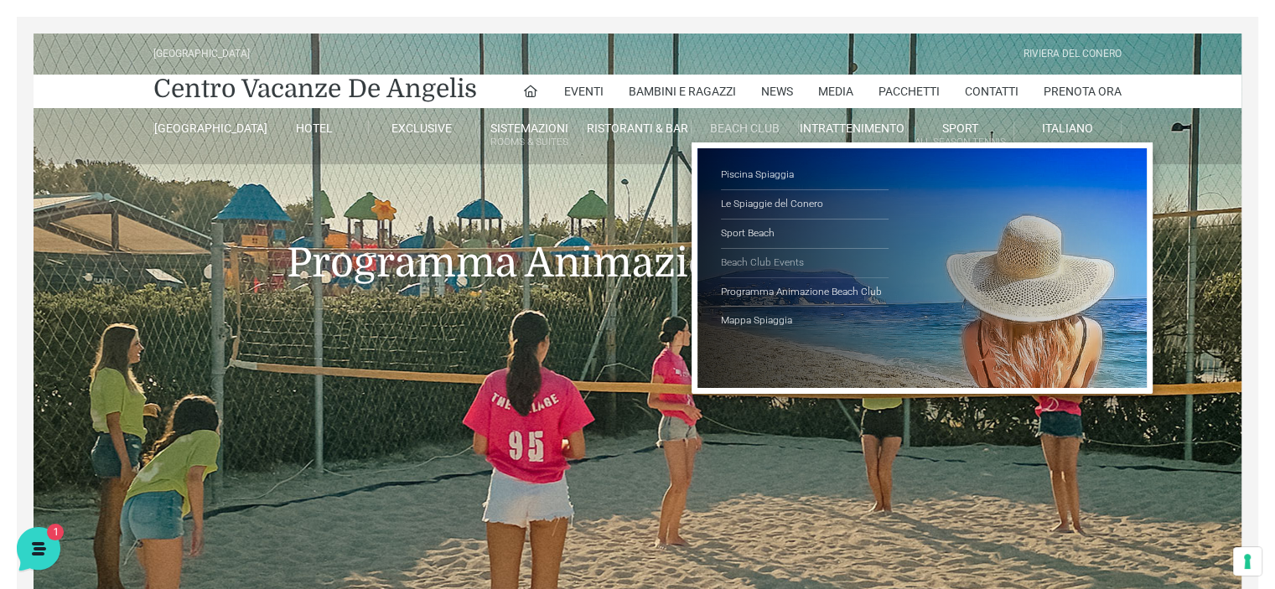
click at [778, 257] on link "Beach Club Events" at bounding box center [805, 263] width 168 height 29
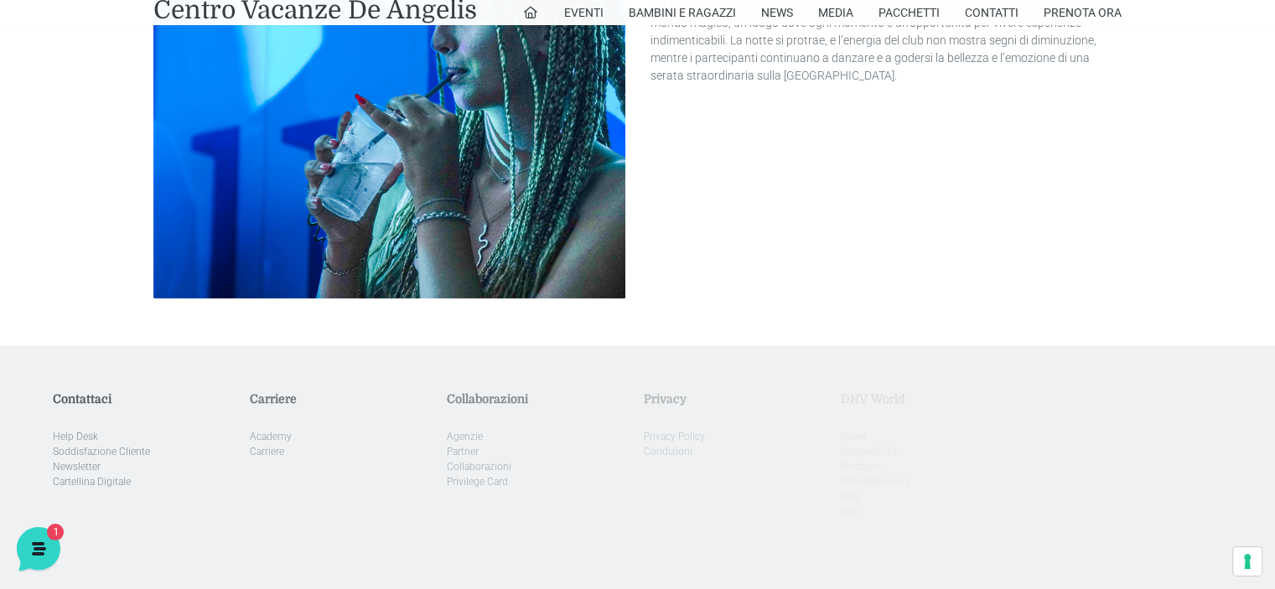
scroll to position [2374, 0]
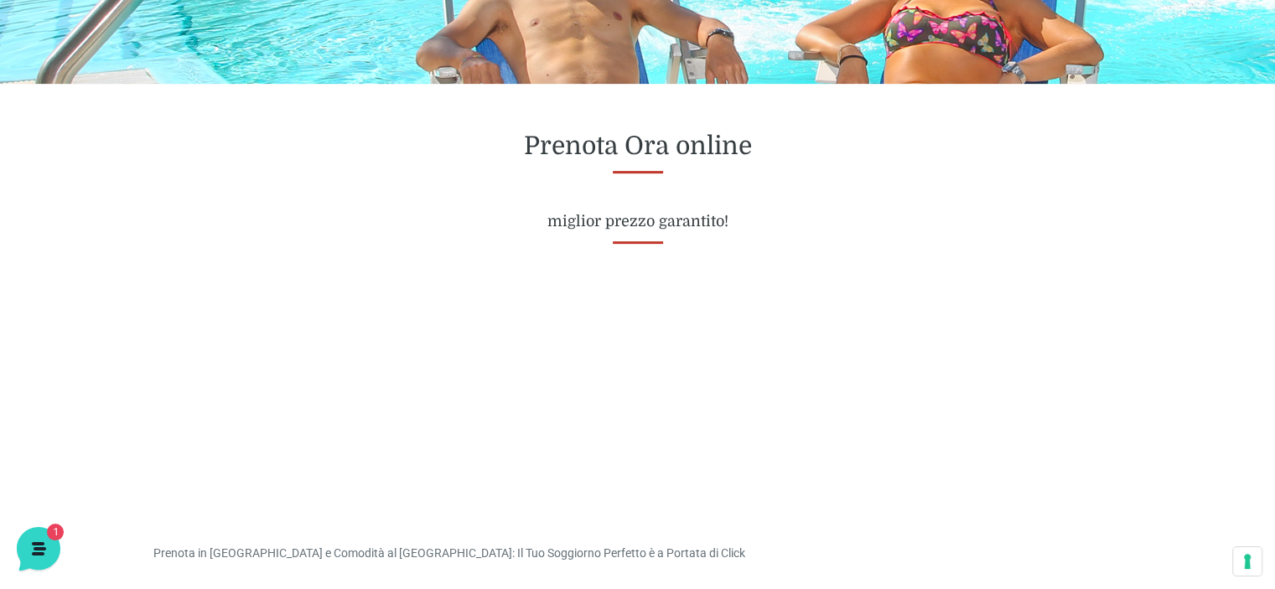
scroll to position [671, 0]
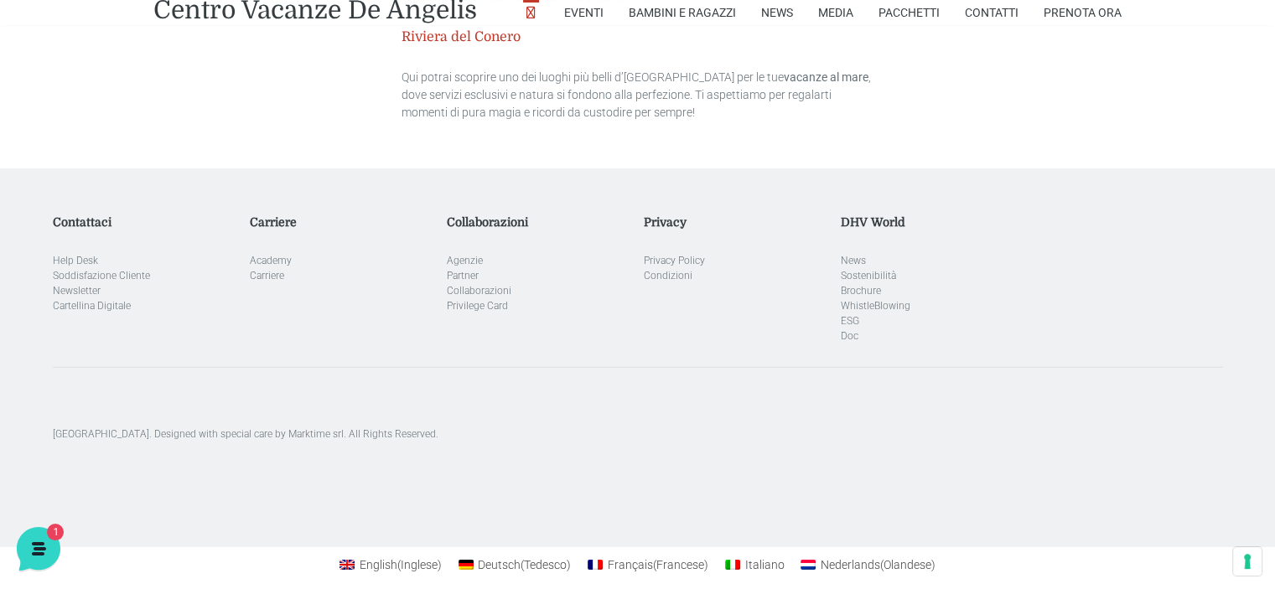
scroll to position [4936, 0]
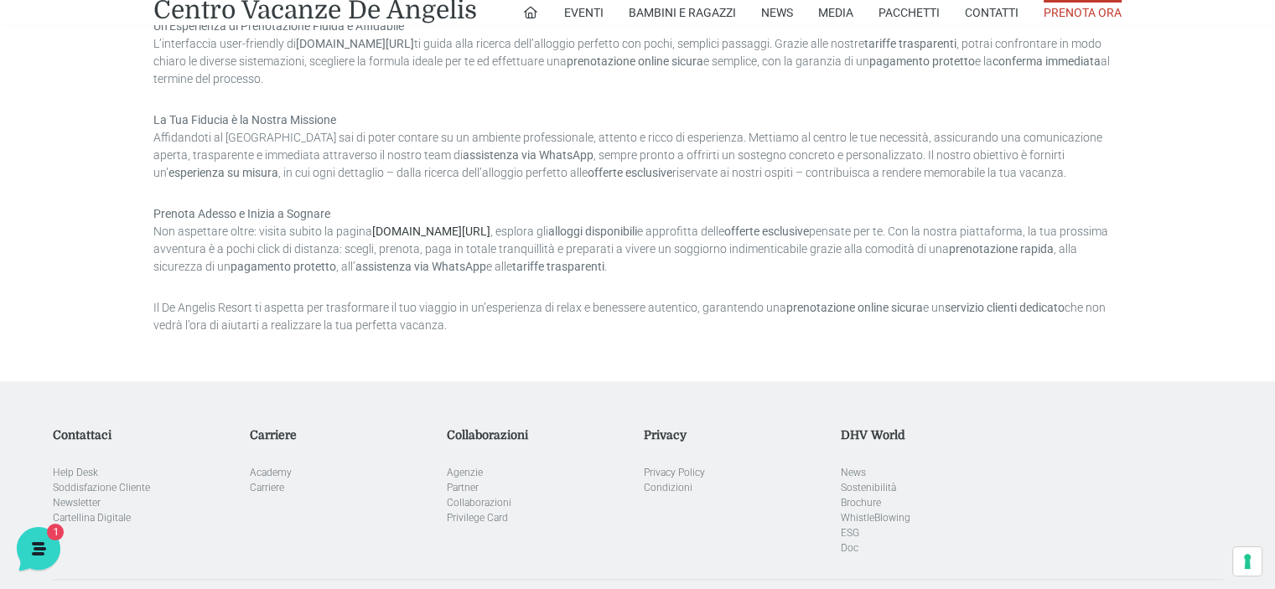
scroll to position [1456, 0]
